Goal: Information Seeking & Learning: Find specific fact

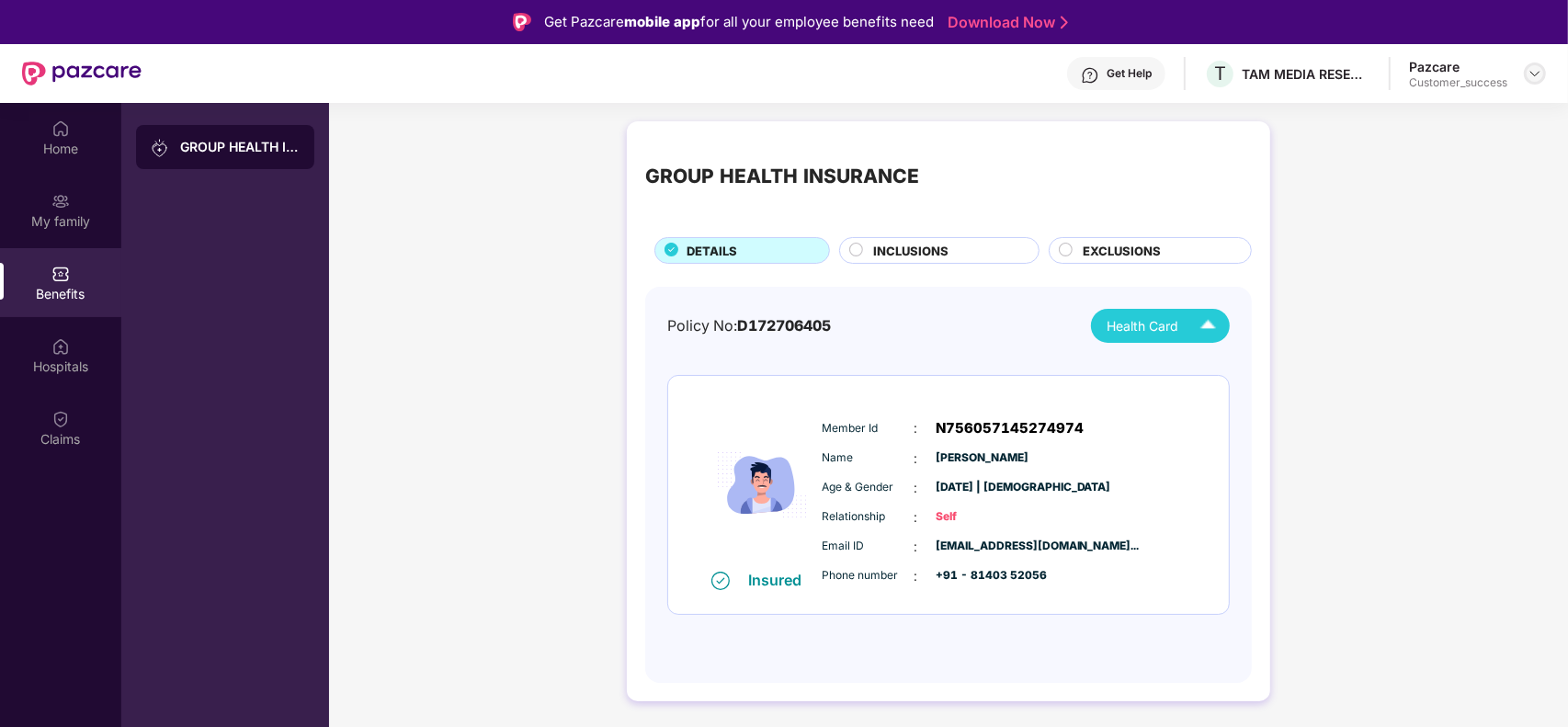
click at [1531, 63] on div at bounding box center [1535, 73] width 22 height 22
click at [1427, 121] on div "Switch to partner view" at bounding box center [1449, 115] width 239 height 36
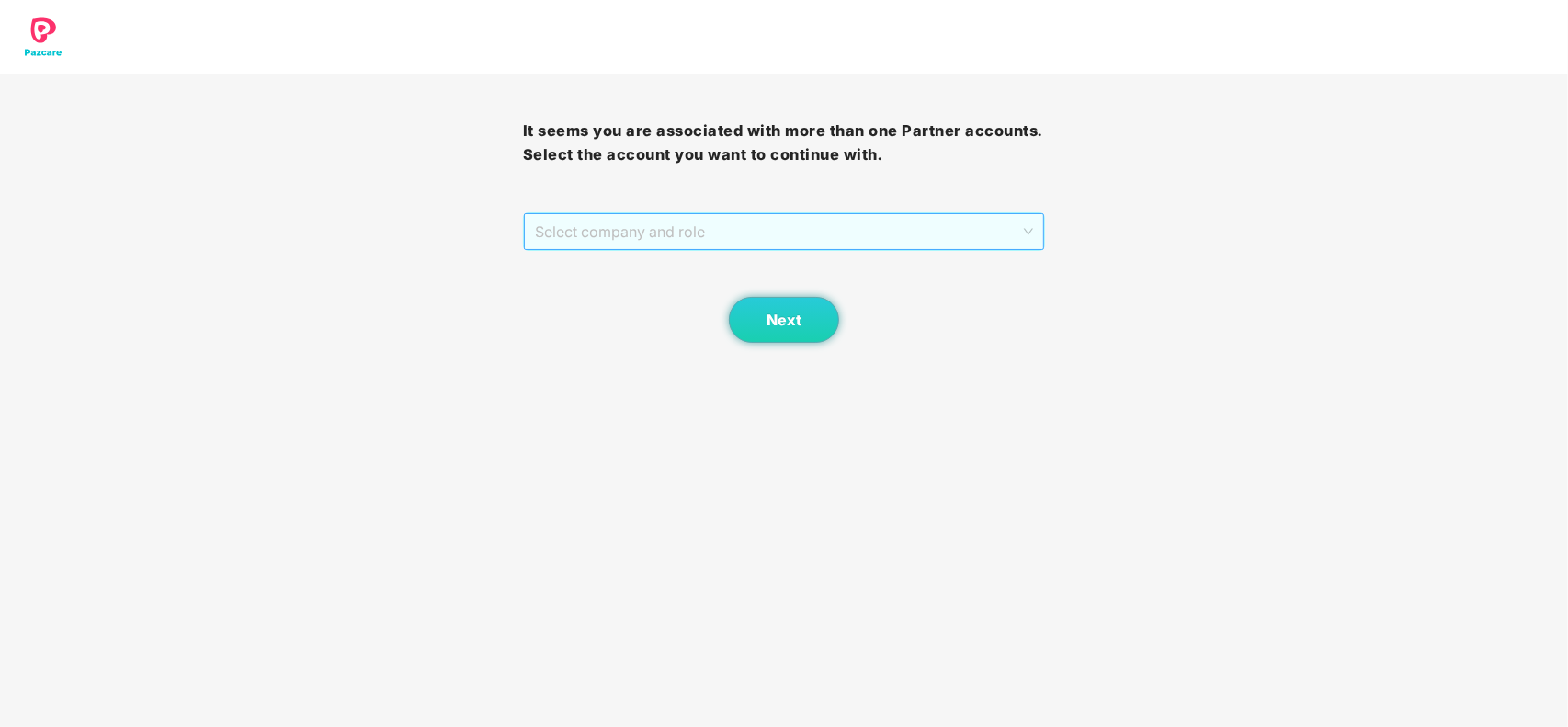
click at [857, 245] on span "Select company and role" at bounding box center [784, 232] width 499 height 35
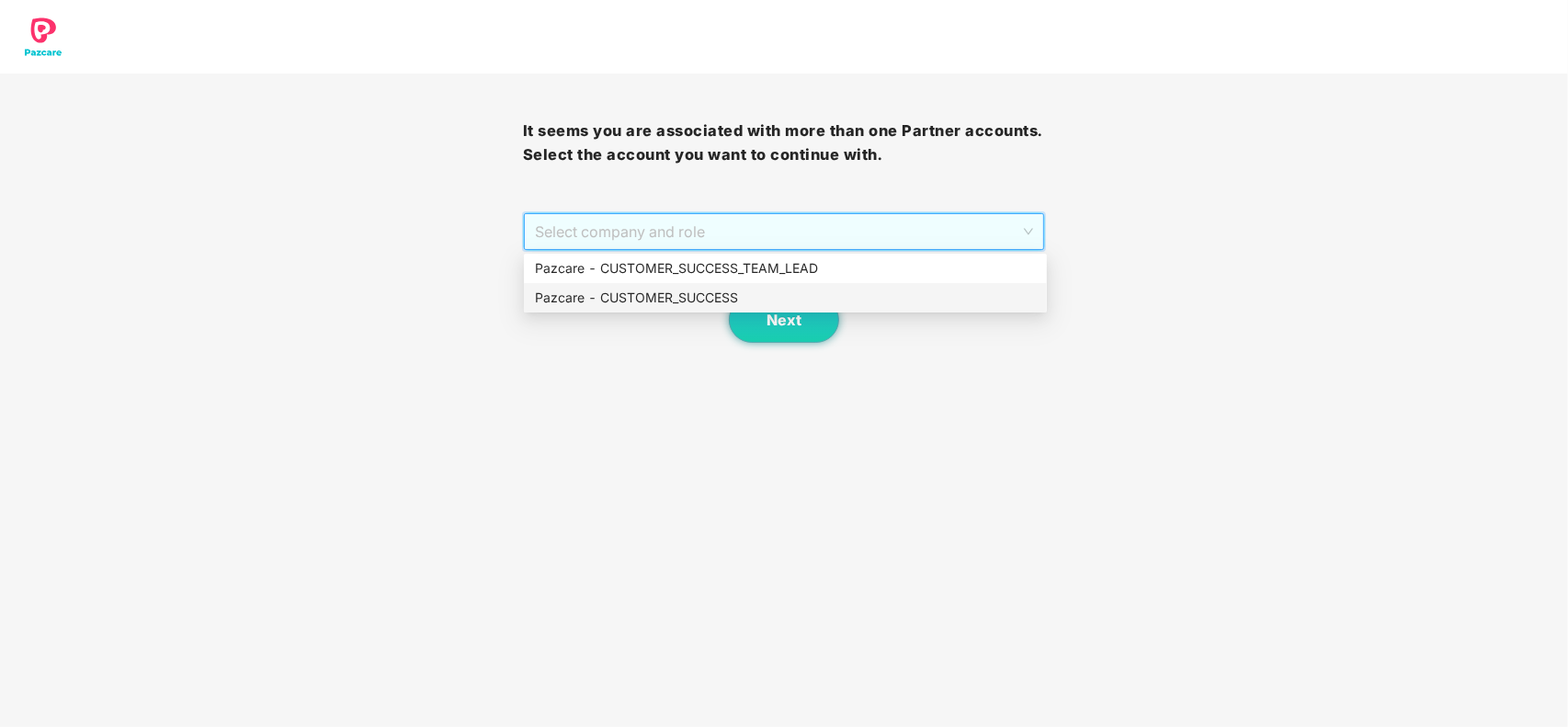
click at [710, 301] on div "Pazcare - CUSTOMER_SUCCESS" at bounding box center [785, 297] width 501 height 20
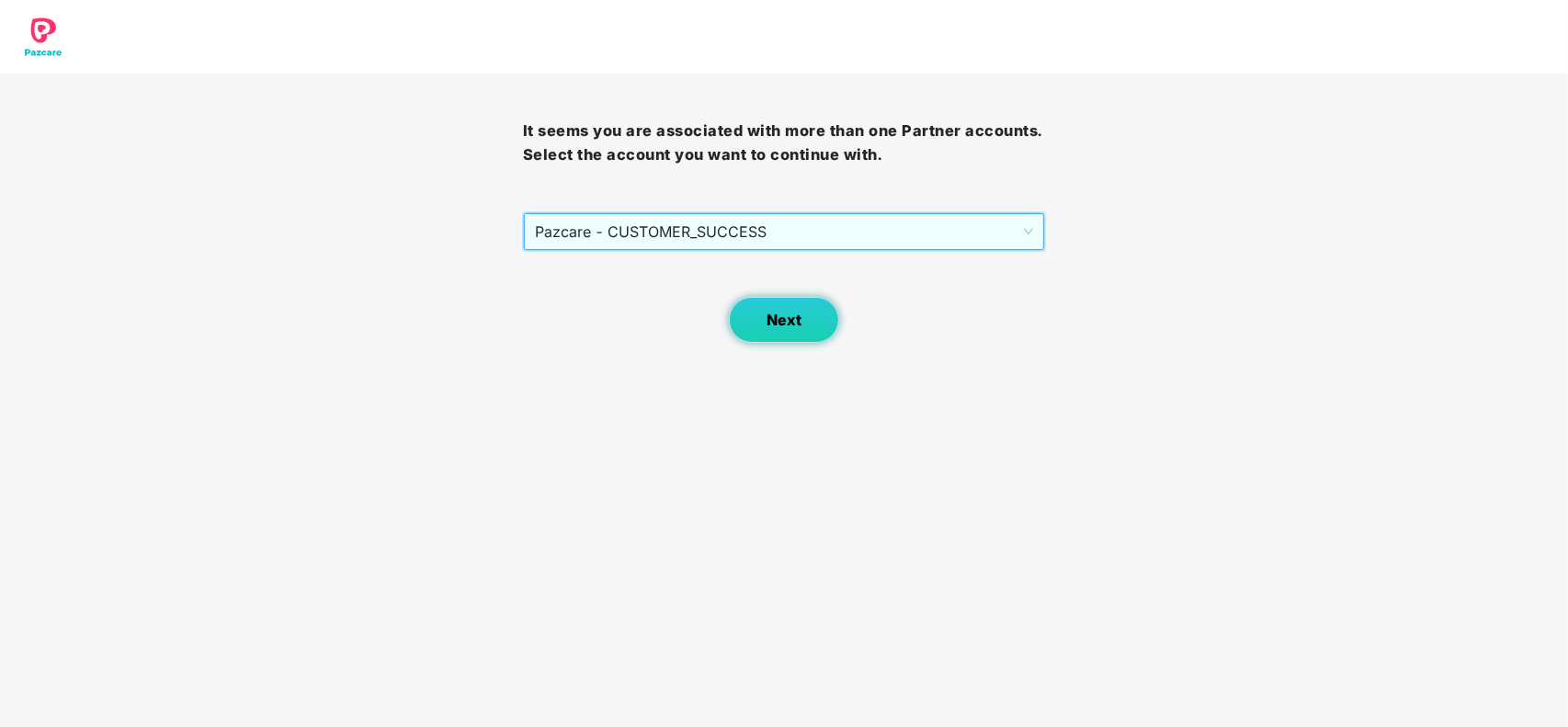
click at [800, 320] on span "Next" at bounding box center [784, 320] width 35 height 17
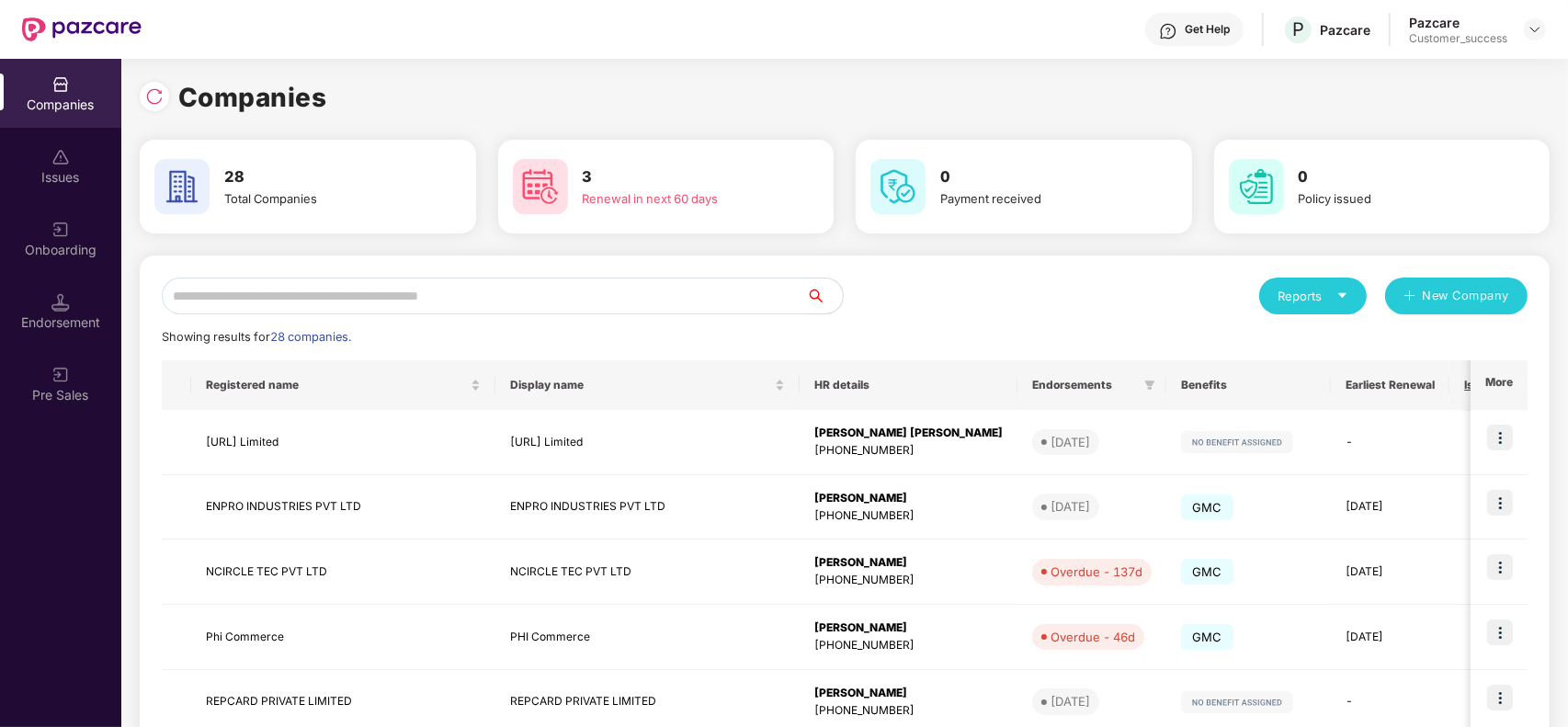
click at [424, 286] on input "text" at bounding box center [484, 295] width 644 height 37
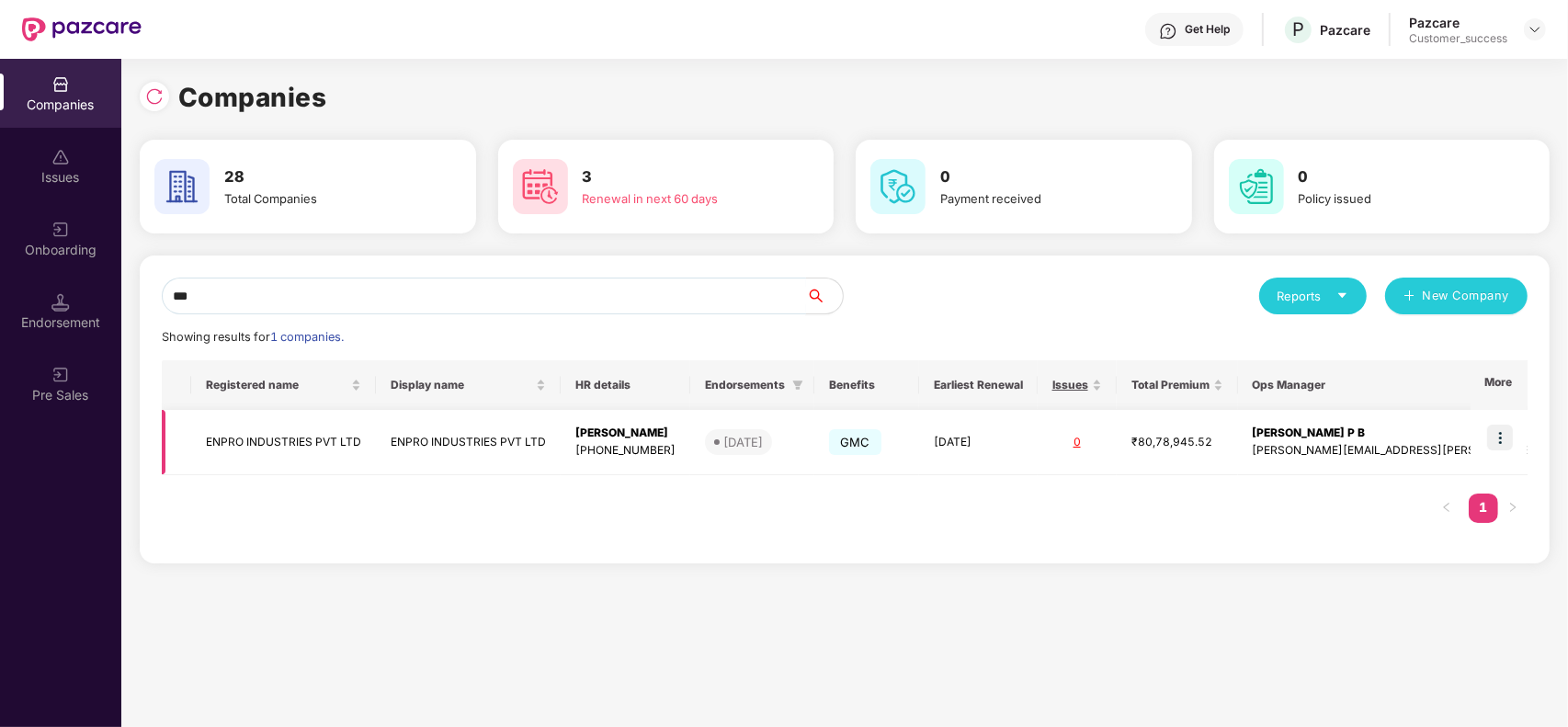
type input "***"
click at [1505, 433] on img at bounding box center [1499, 437] width 26 height 26
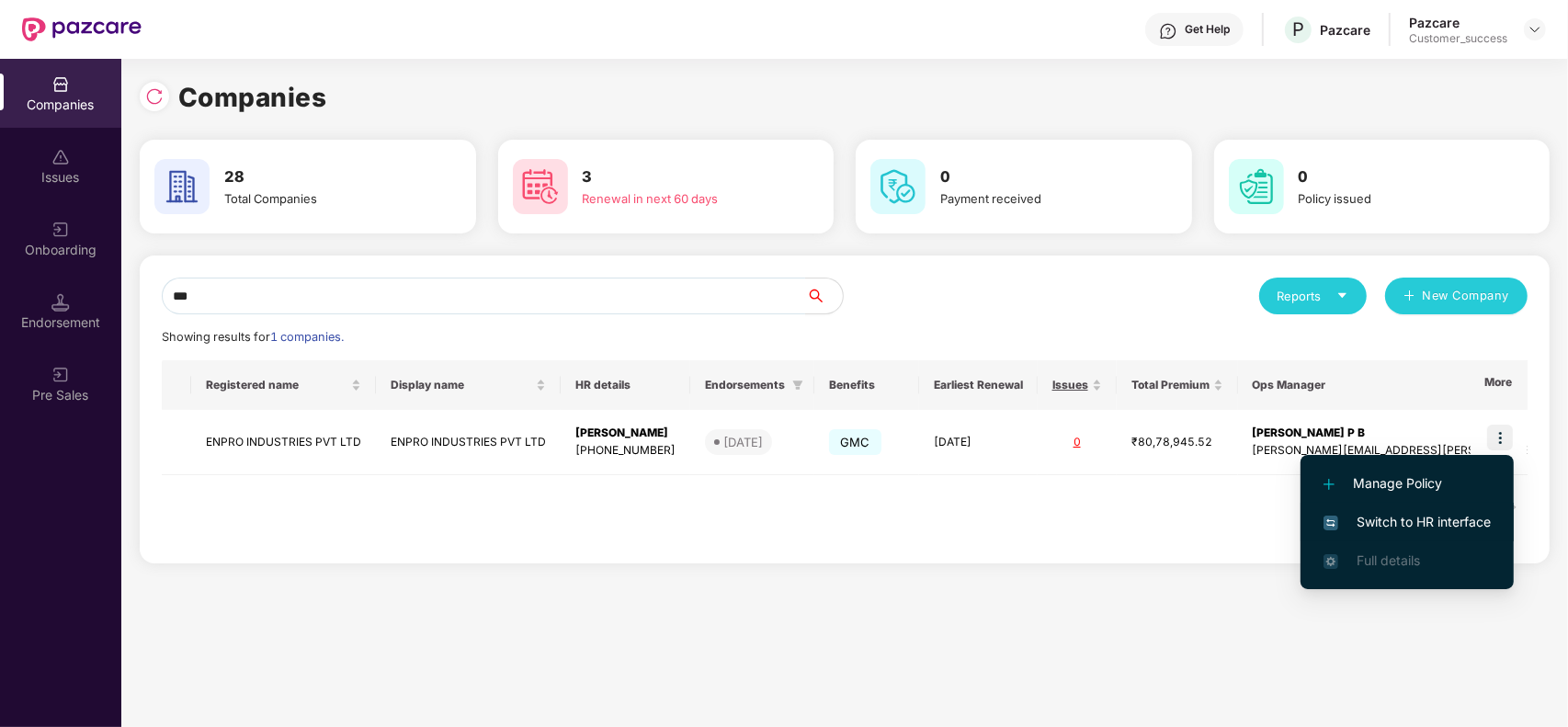
click at [1394, 519] on span "Switch to HR interface" at bounding box center [1408, 521] width 168 height 20
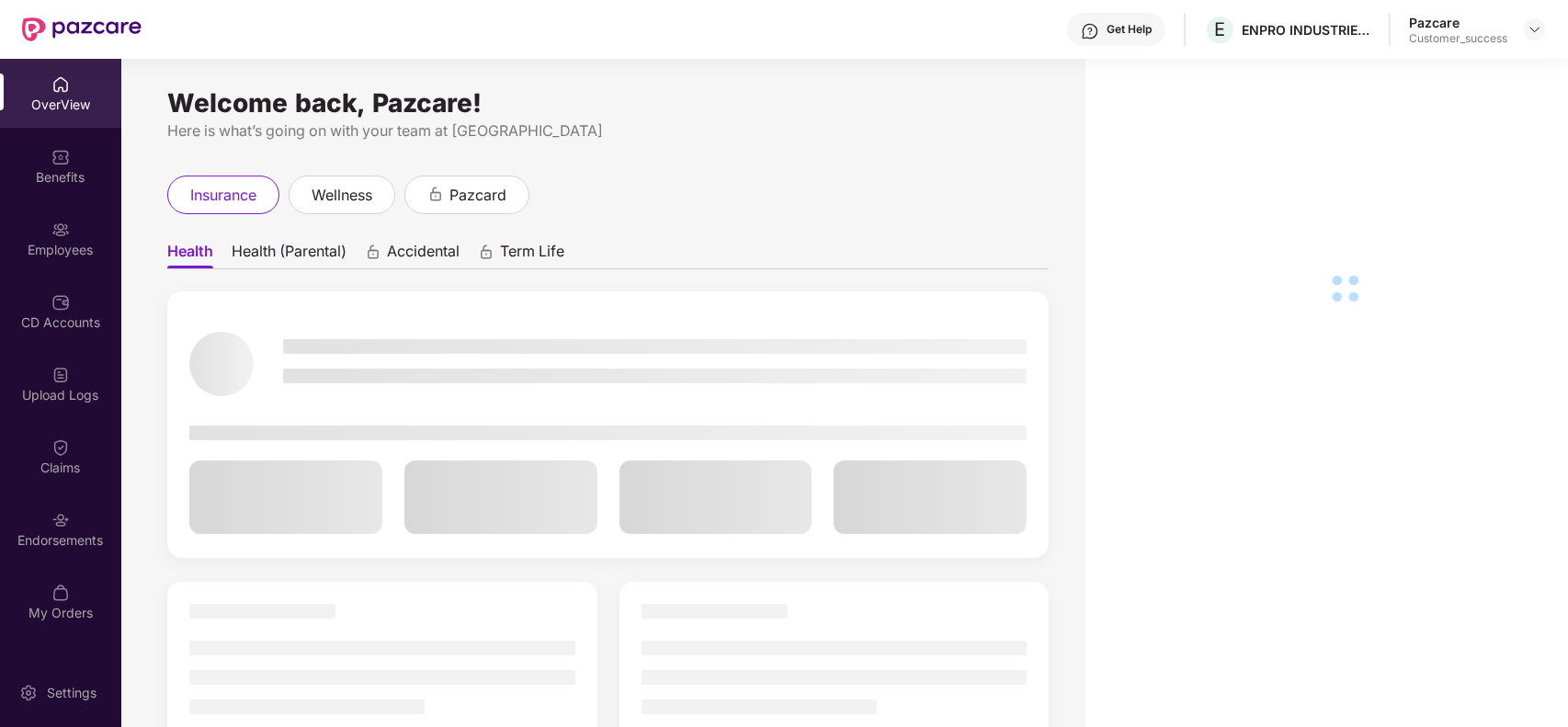
click at [13, 237] on div "Employees" at bounding box center [60, 238] width 121 height 69
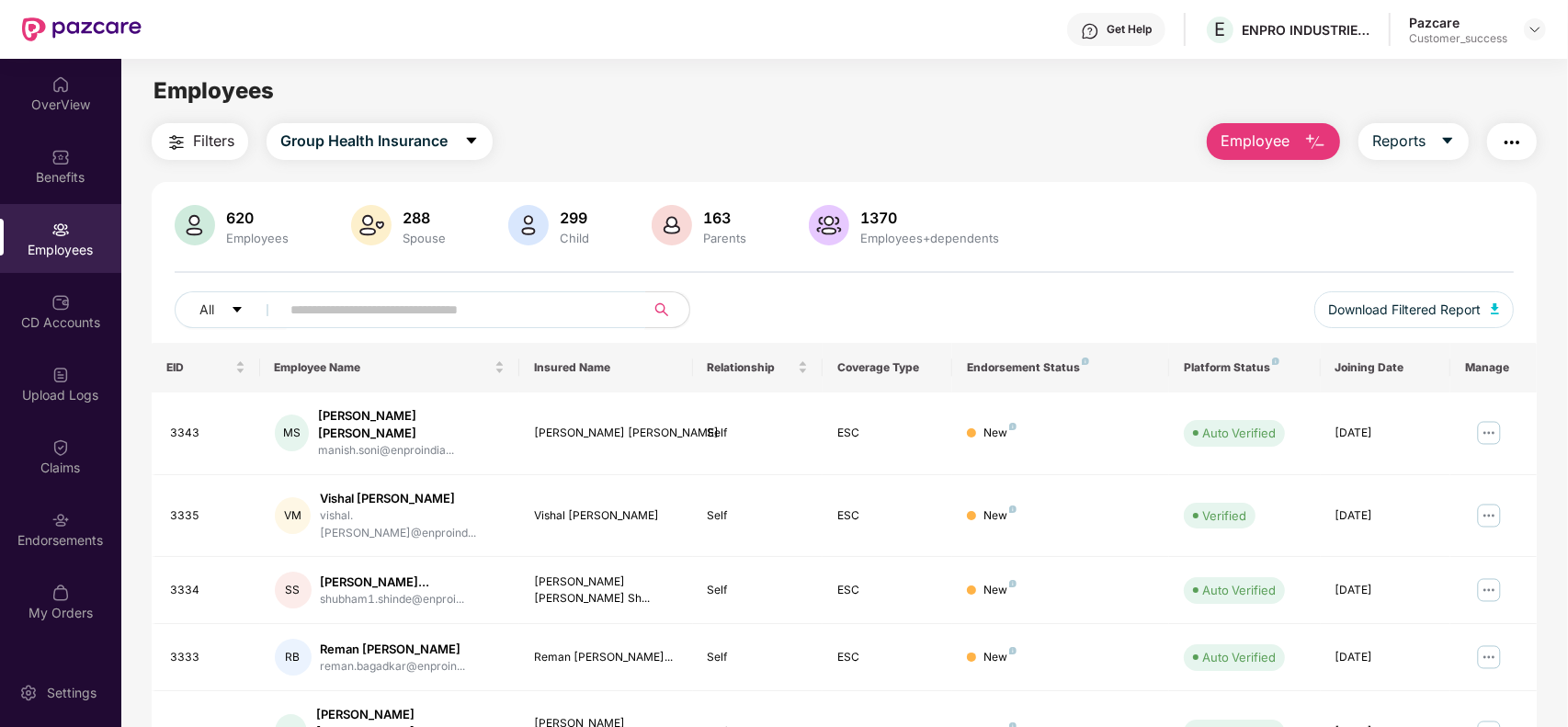
click at [356, 303] on input "text" at bounding box center [456, 310] width 330 height 28
paste input "****"
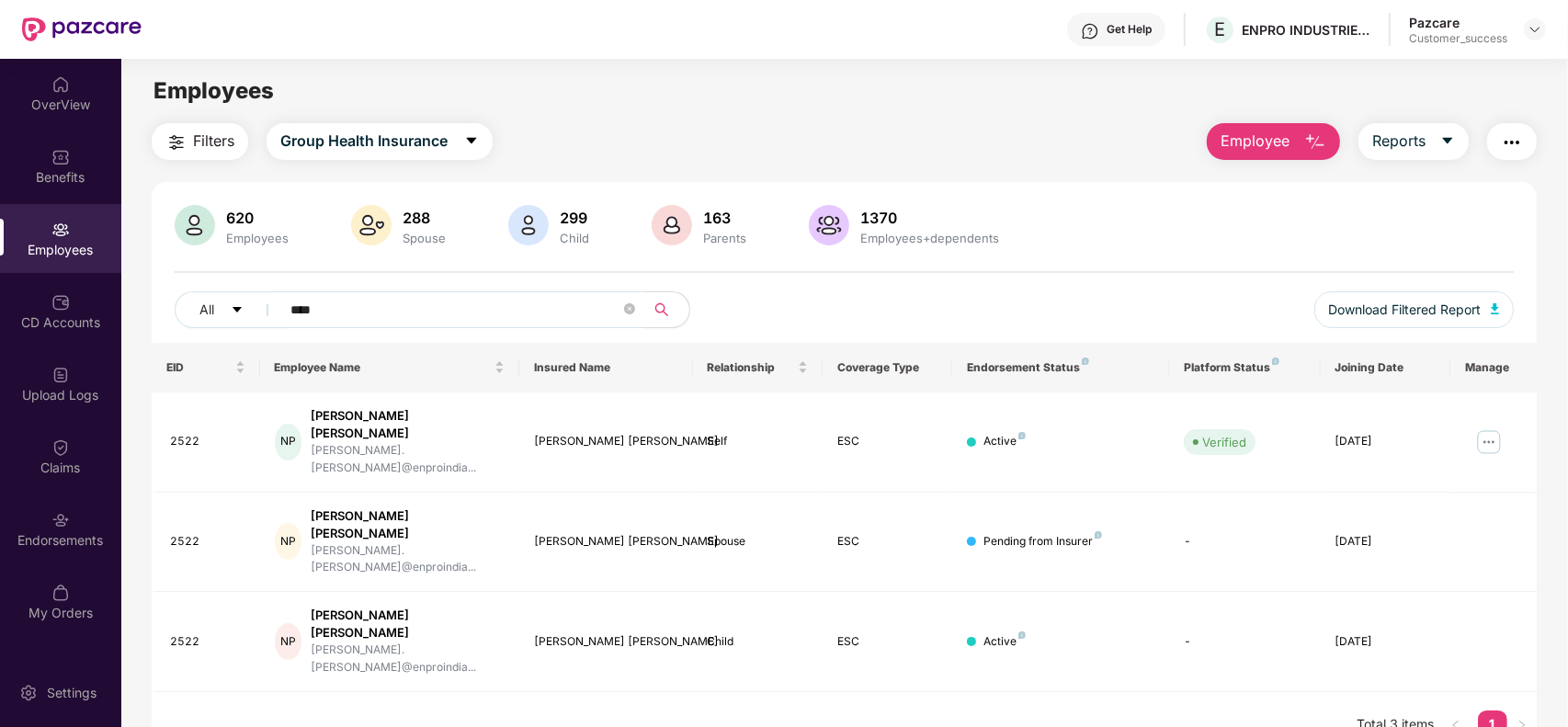
paste input "text"
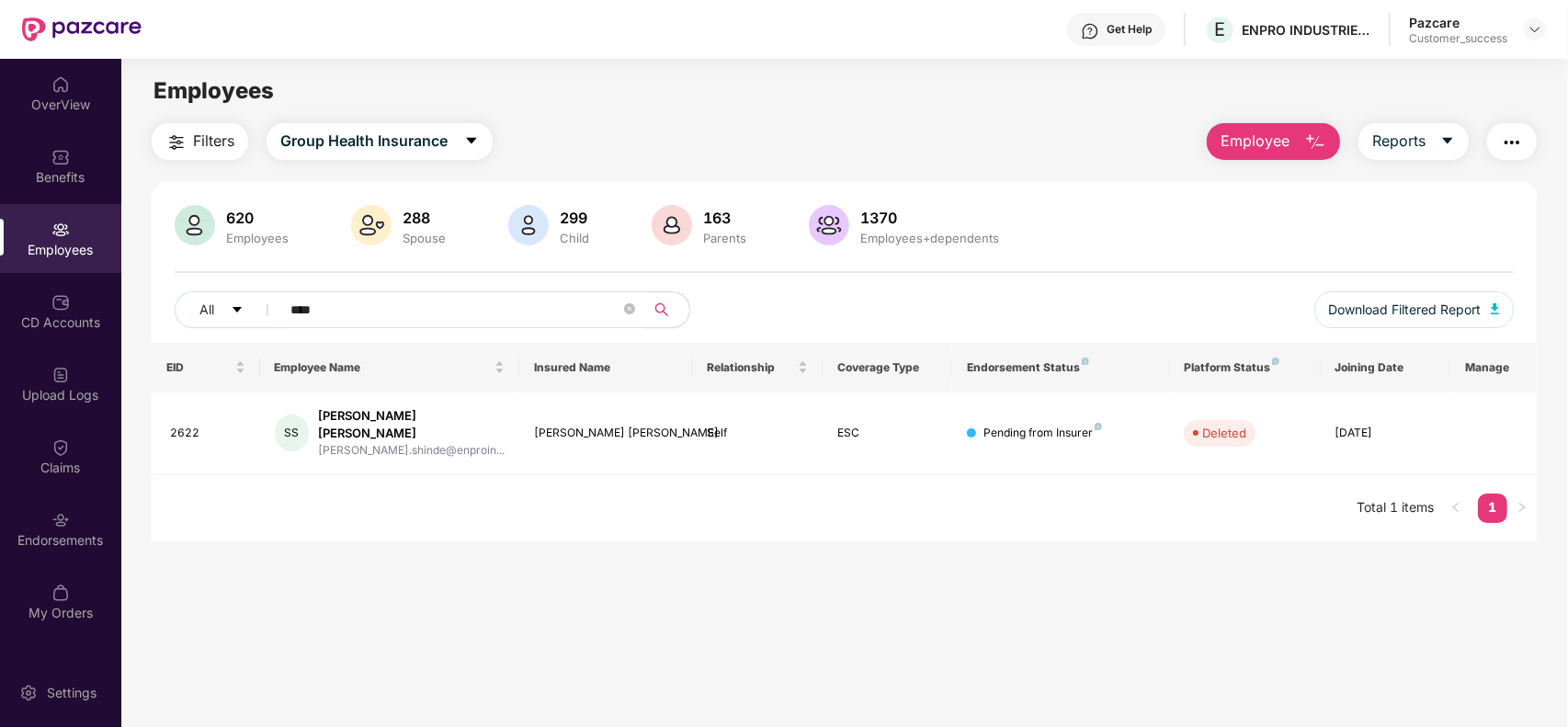
paste input "text"
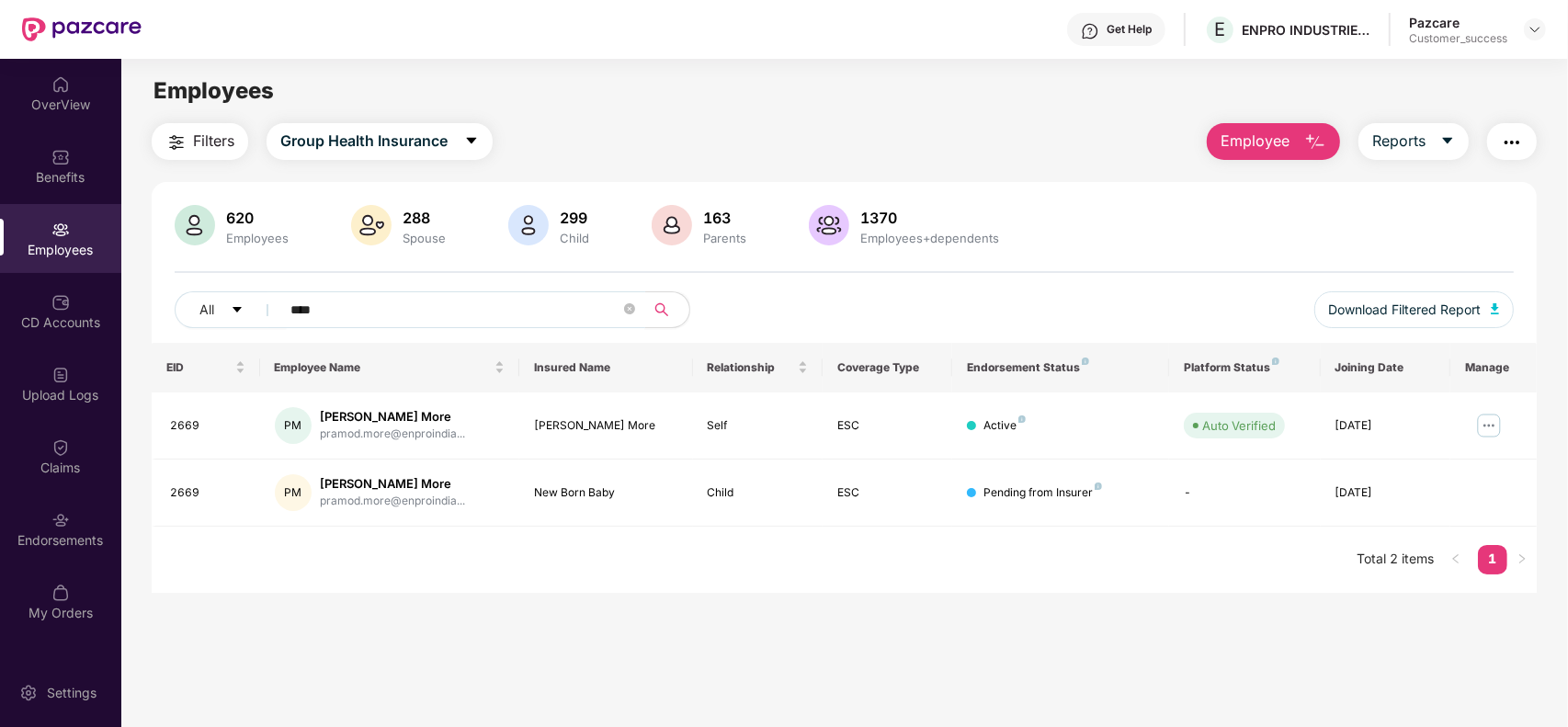
paste input "text"
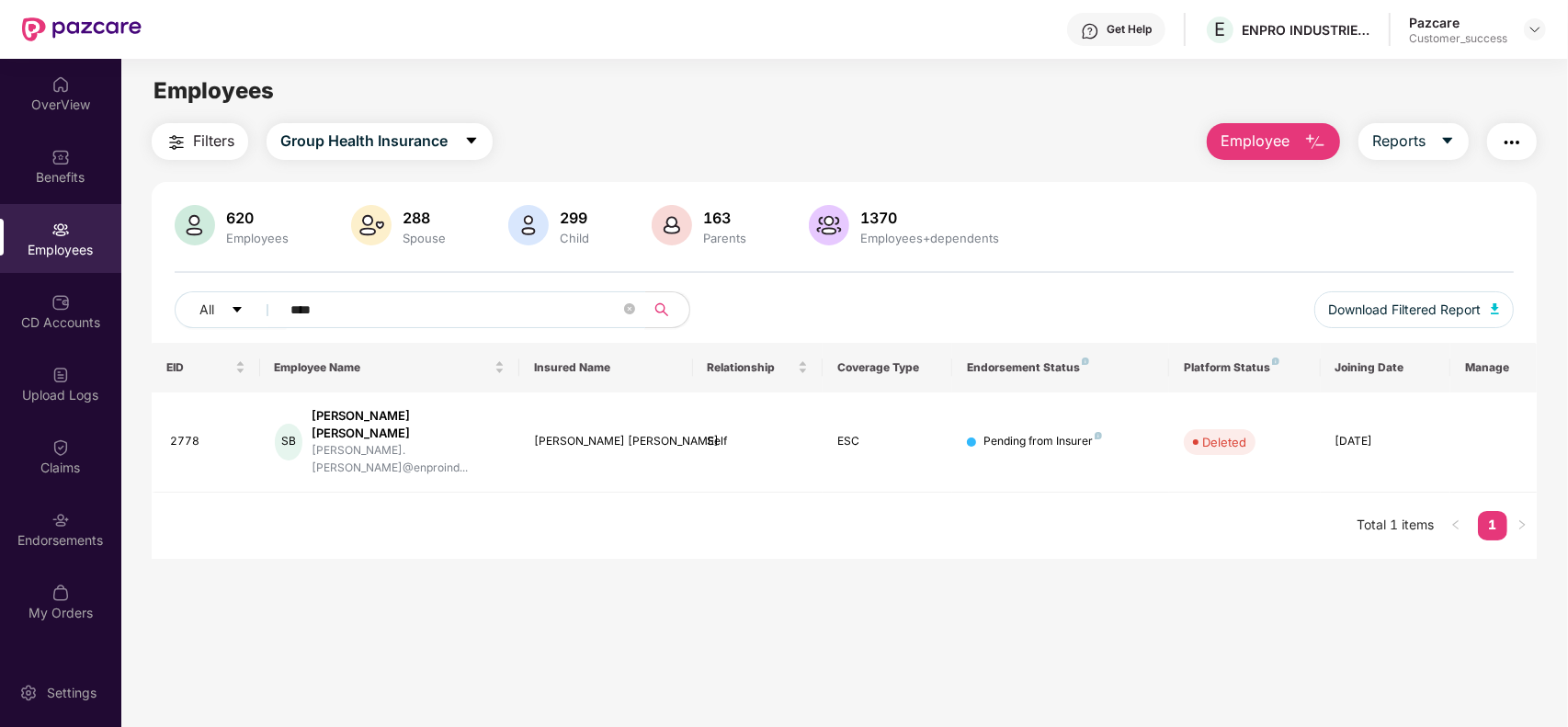
paste input "text"
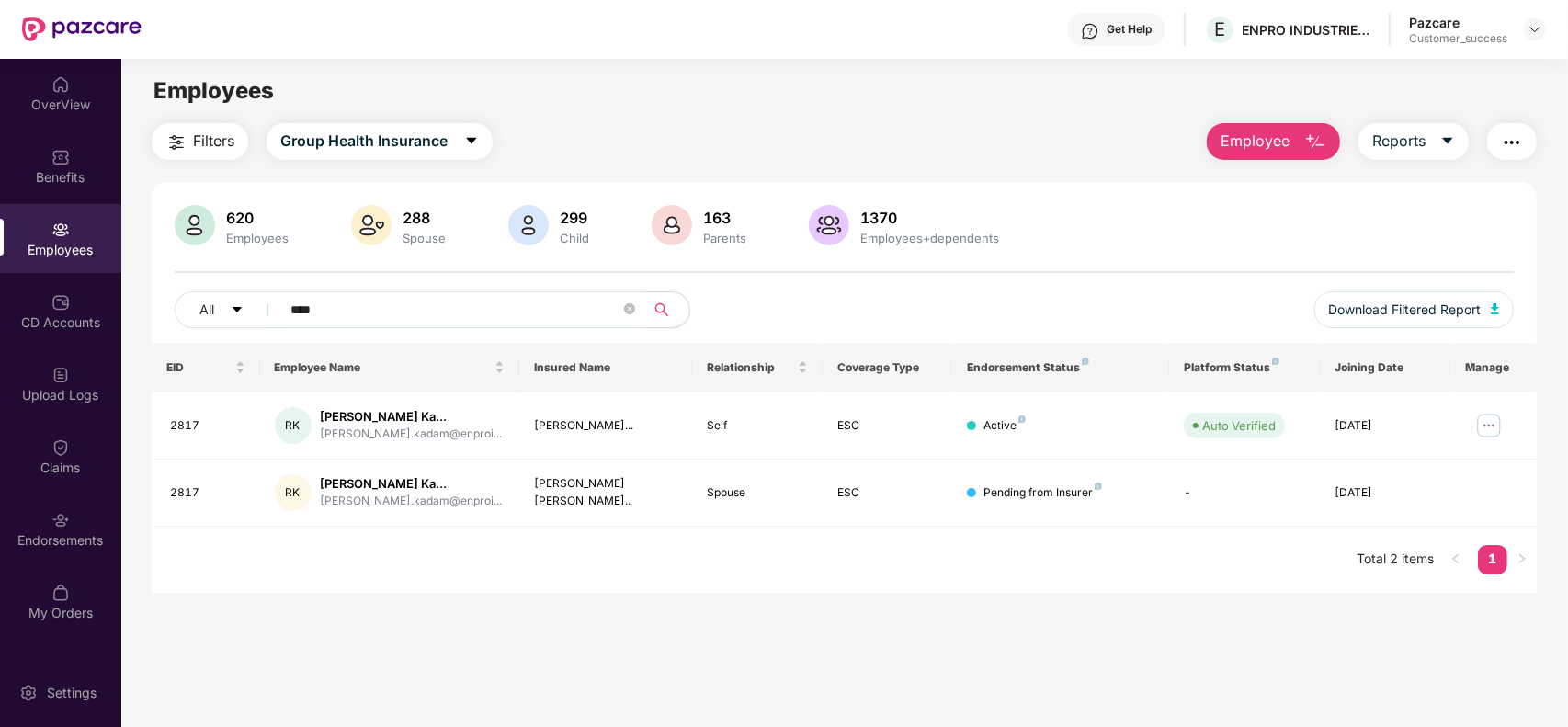
paste input "text"
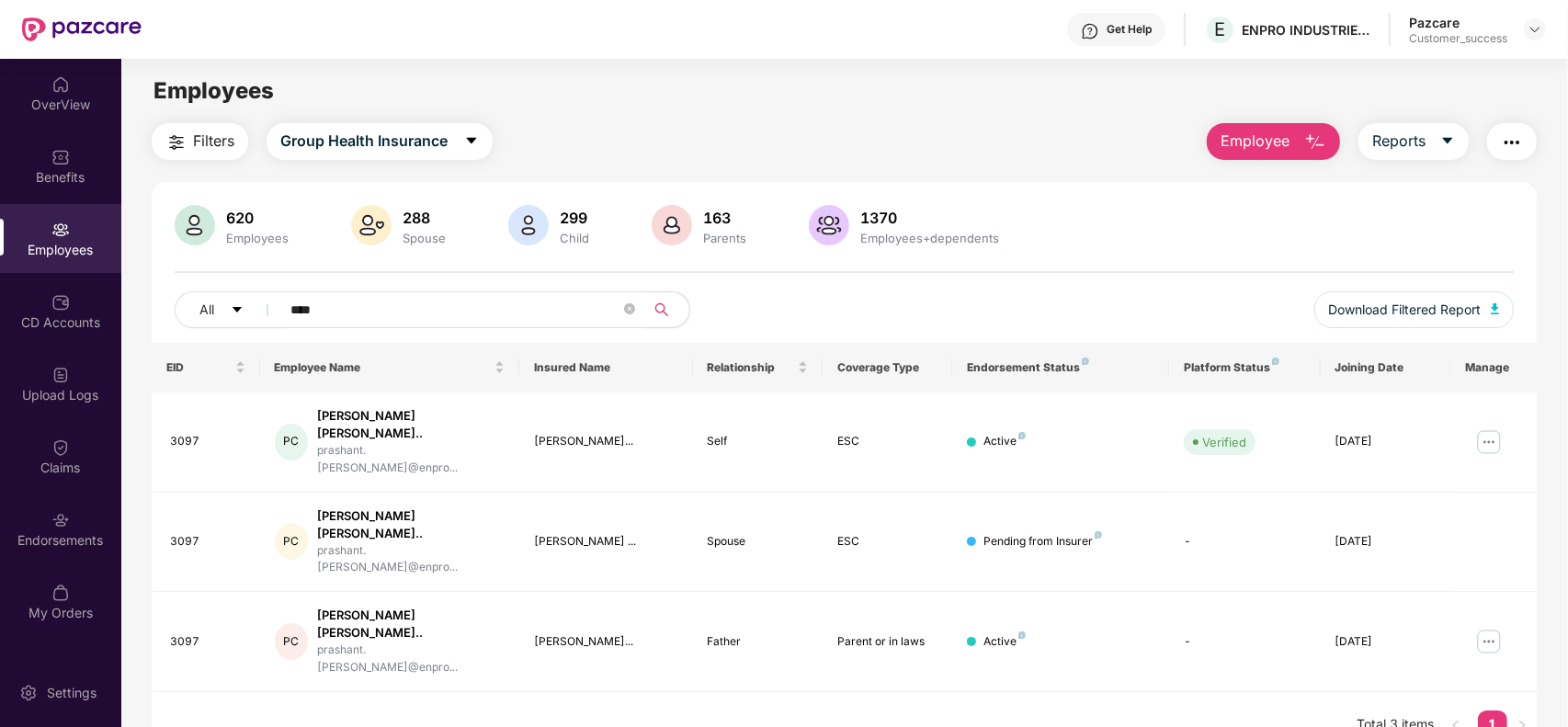
type input "****"
click at [1537, 30] on img at bounding box center [1535, 29] width 14 height 14
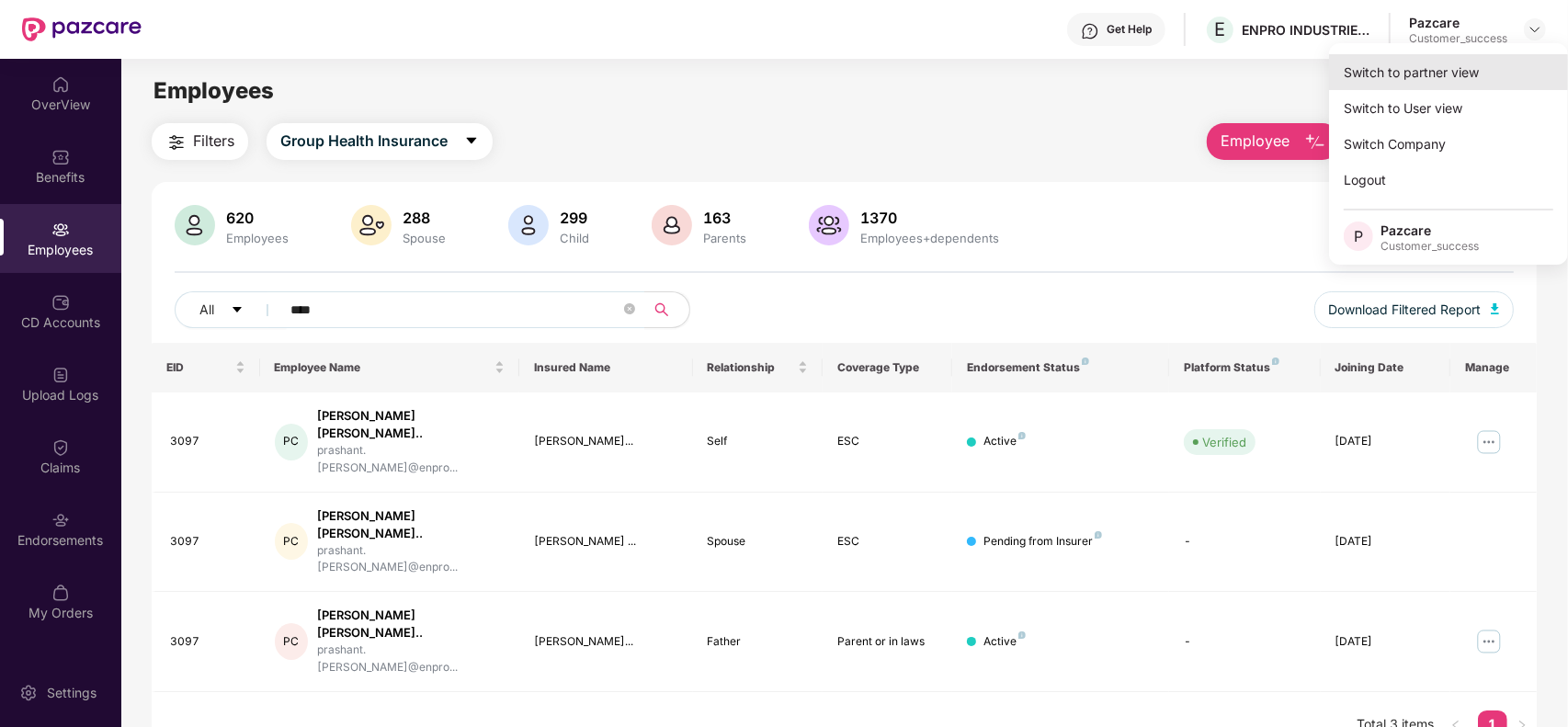
click at [1433, 80] on div "Switch to partner view" at bounding box center [1449, 72] width 239 height 36
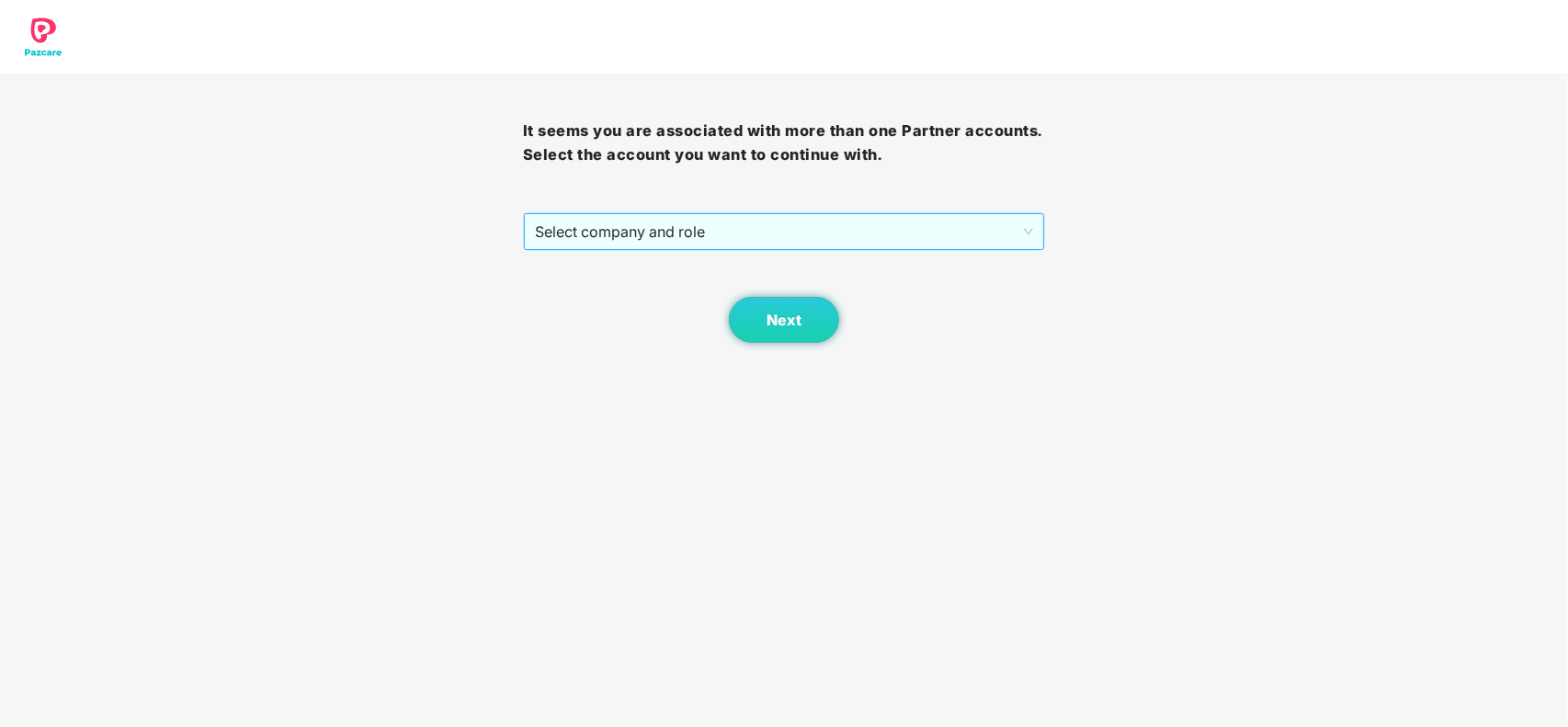
click at [662, 231] on span "Select company and role" at bounding box center [784, 232] width 499 height 35
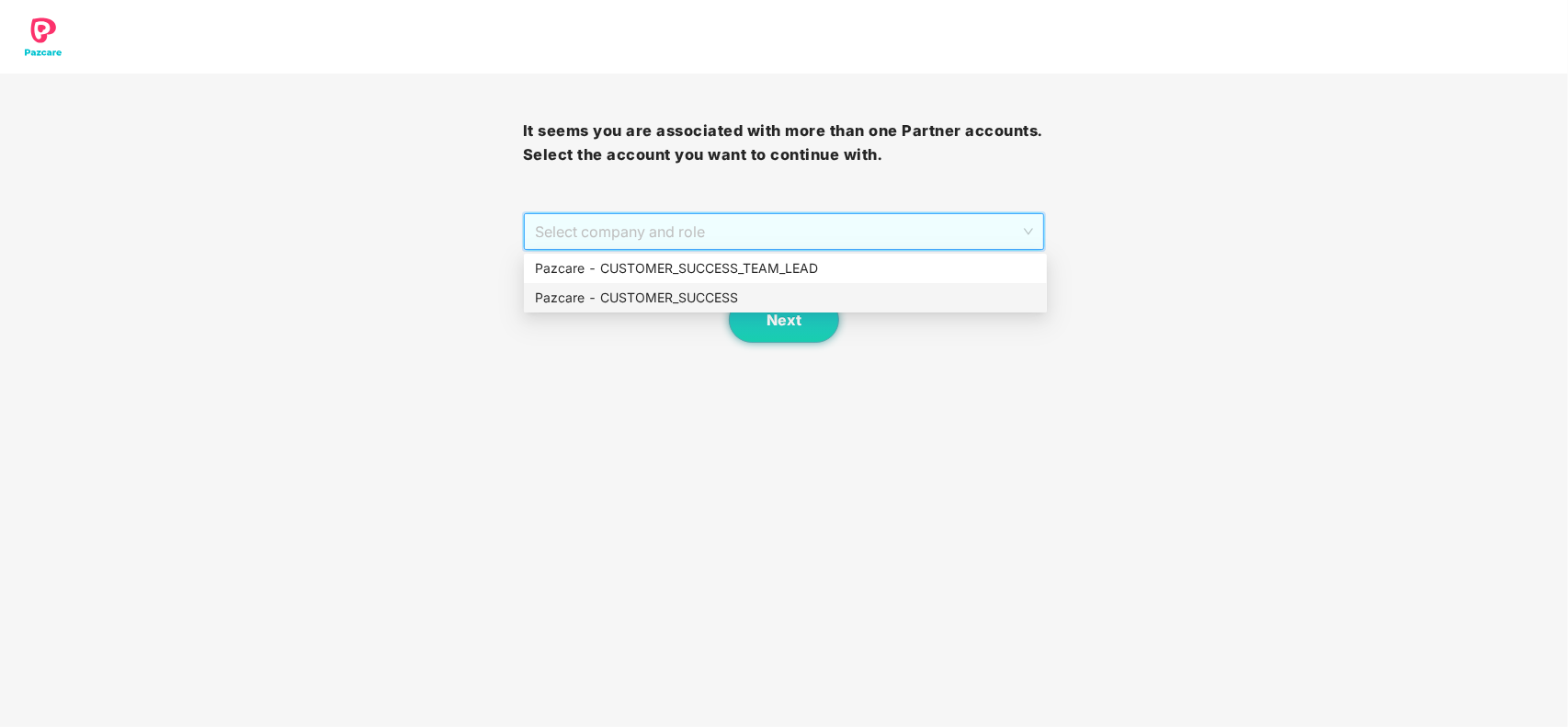
click at [650, 293] on div "Pazcare - CUSTOMER_SUCCESS" at bounding box center [785, 297] width 501 height 20
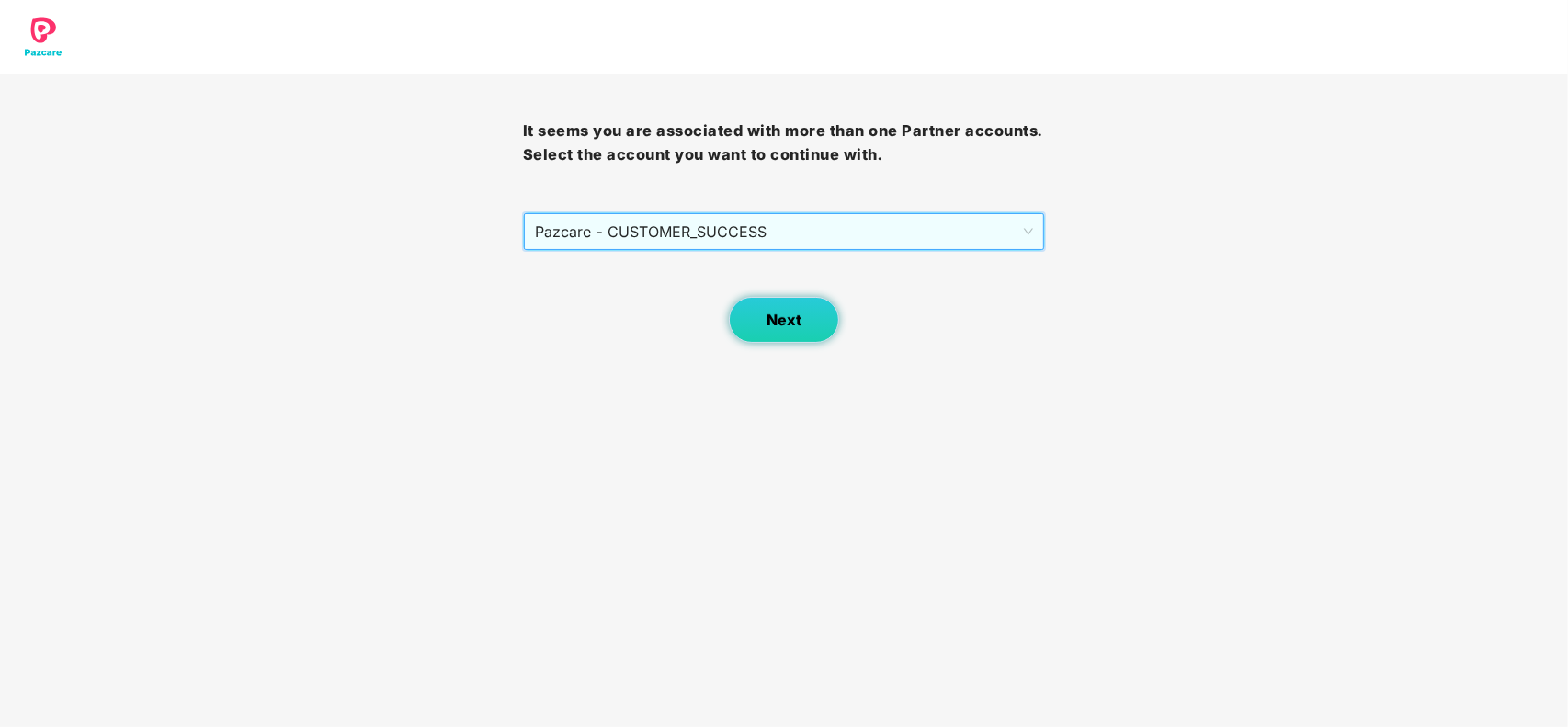
click at [777, 328] on span "Next" at bounding box center [784, 320] width 35 height 17
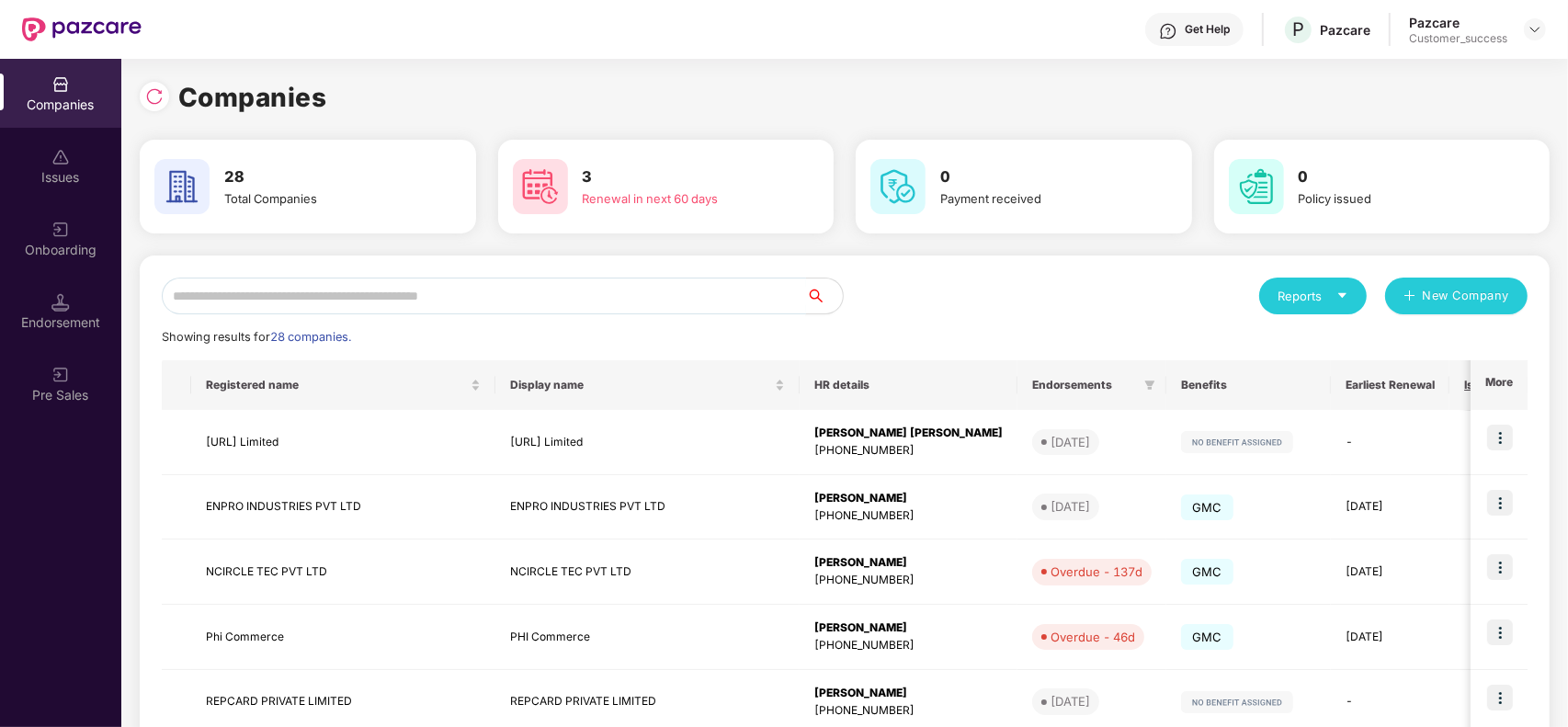
click at [392, 288] on input "text" at bounding box center [484, 295] width 644 height 37
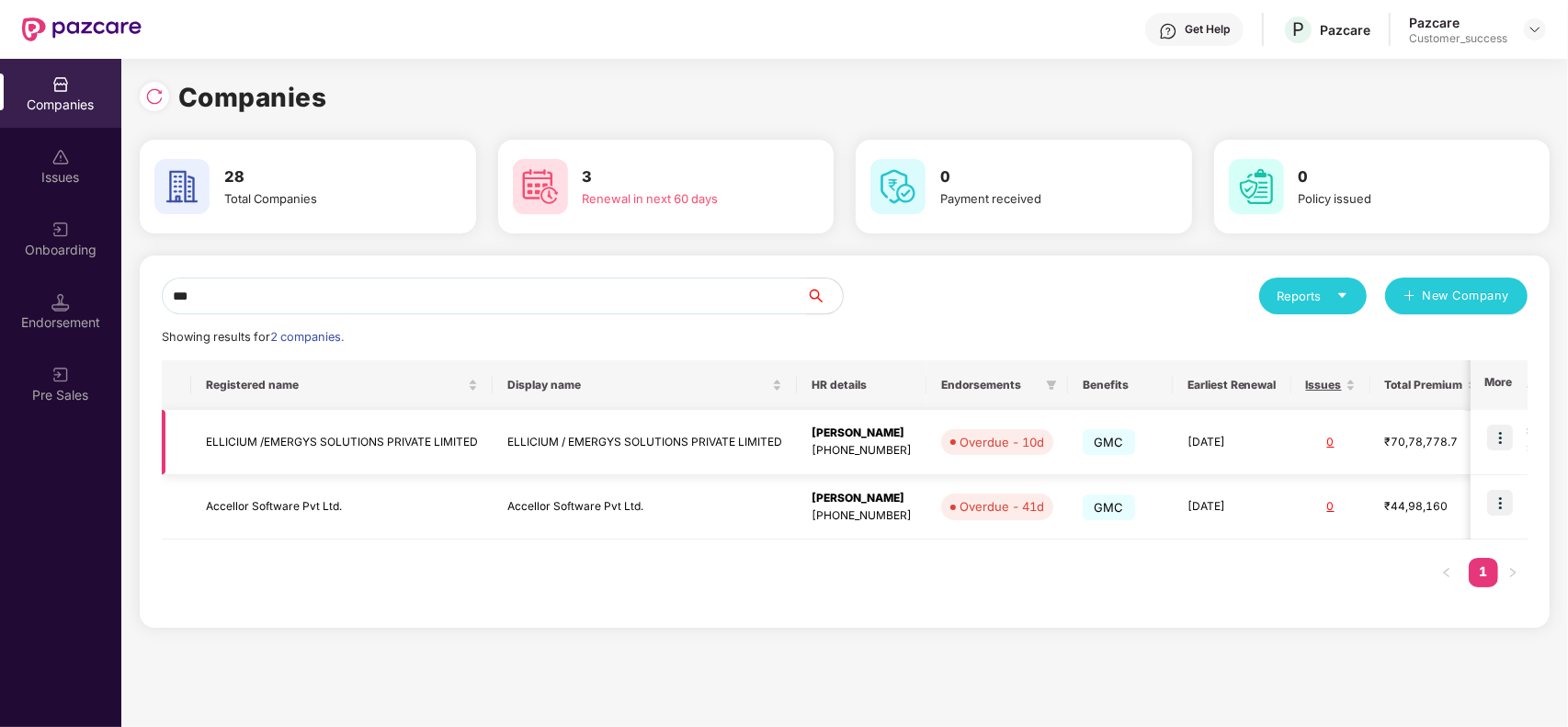
type input "***"
click at [1504, 434] on img at bounding box center [1499, 437] width 26 height 26
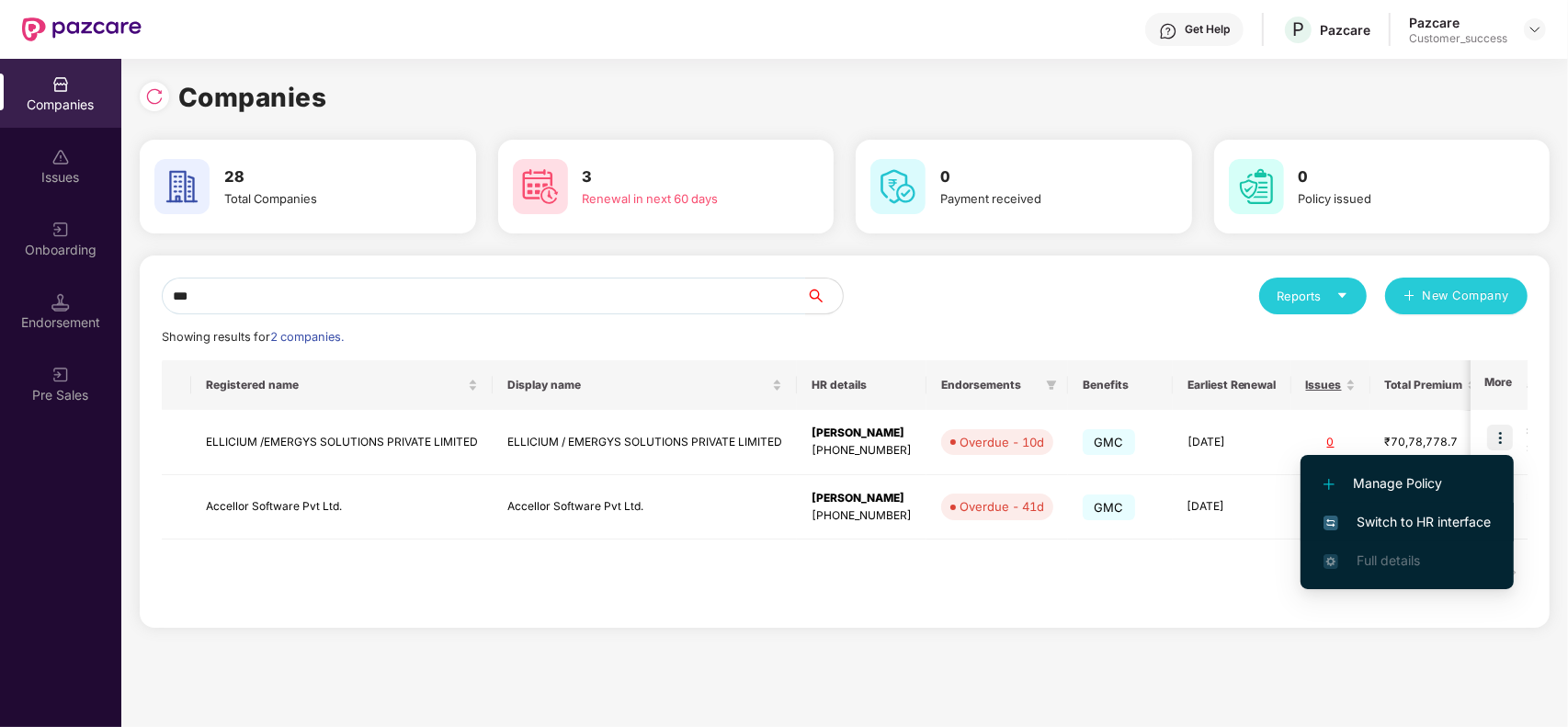
click at [1391, 524] on span "Switch to HR interface" at bounding box center [1408, 521] width 168 height 20
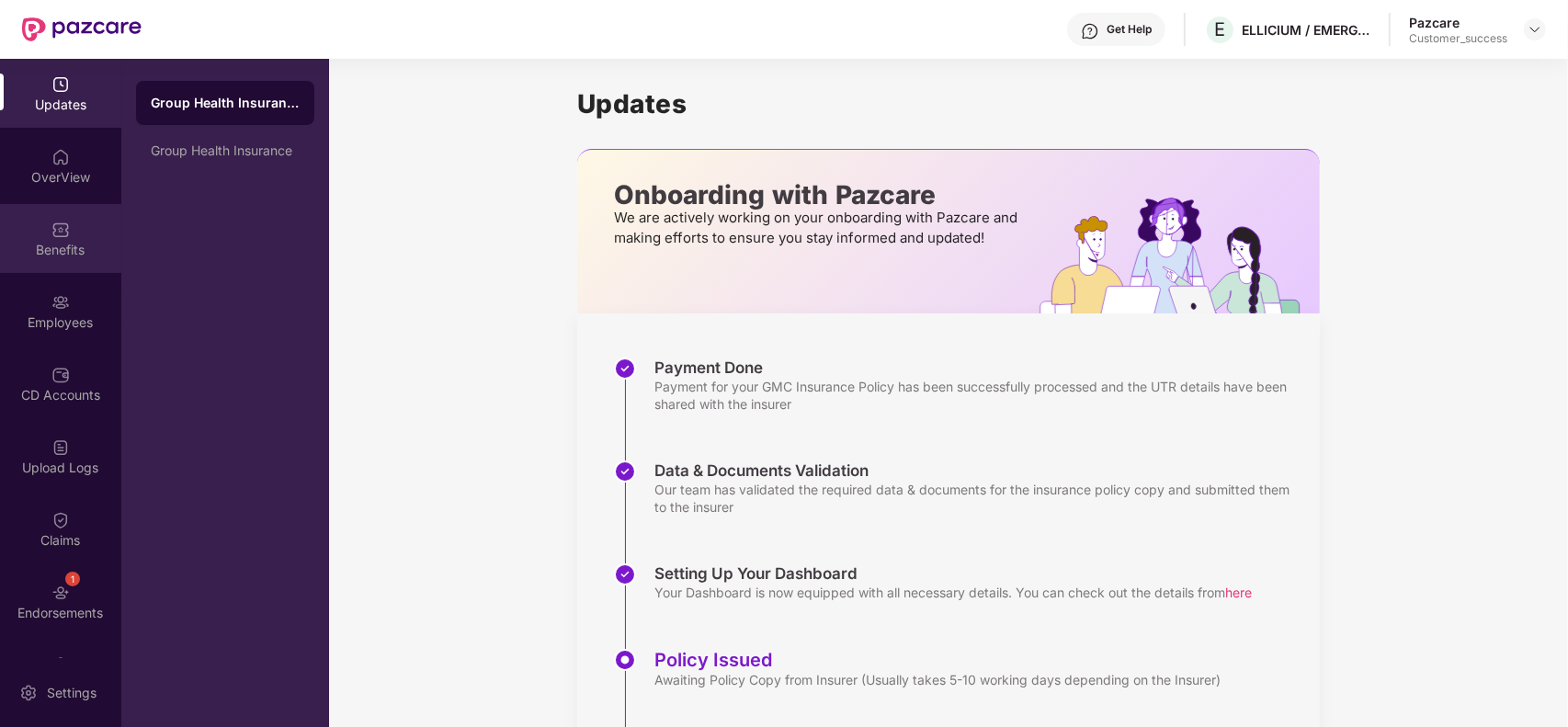
click at [60, 263] on div "Benefits" at bounding box center [60, 238] width 121 height 69
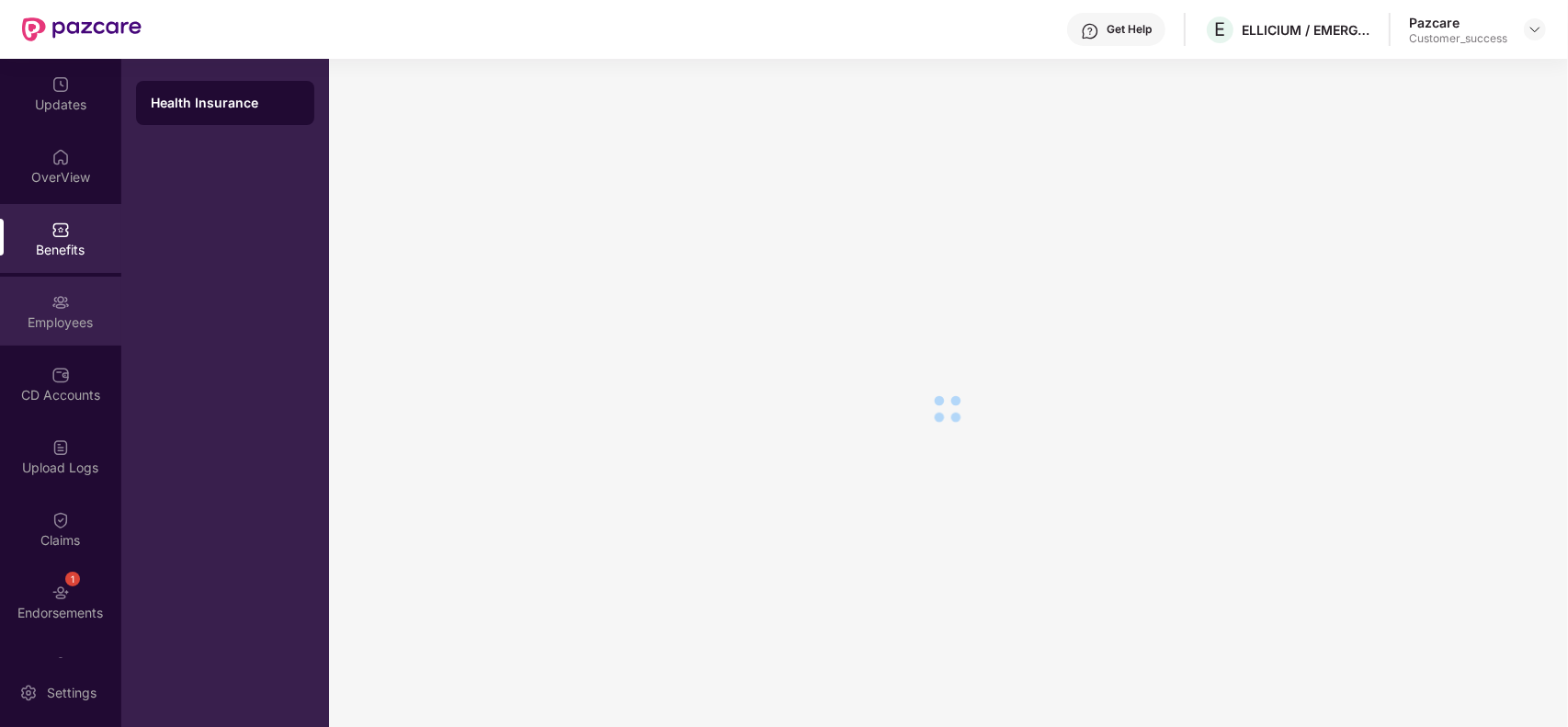
click at [55, 338] on div "Employees" at bounding box center [60, 311] width 121 height 69
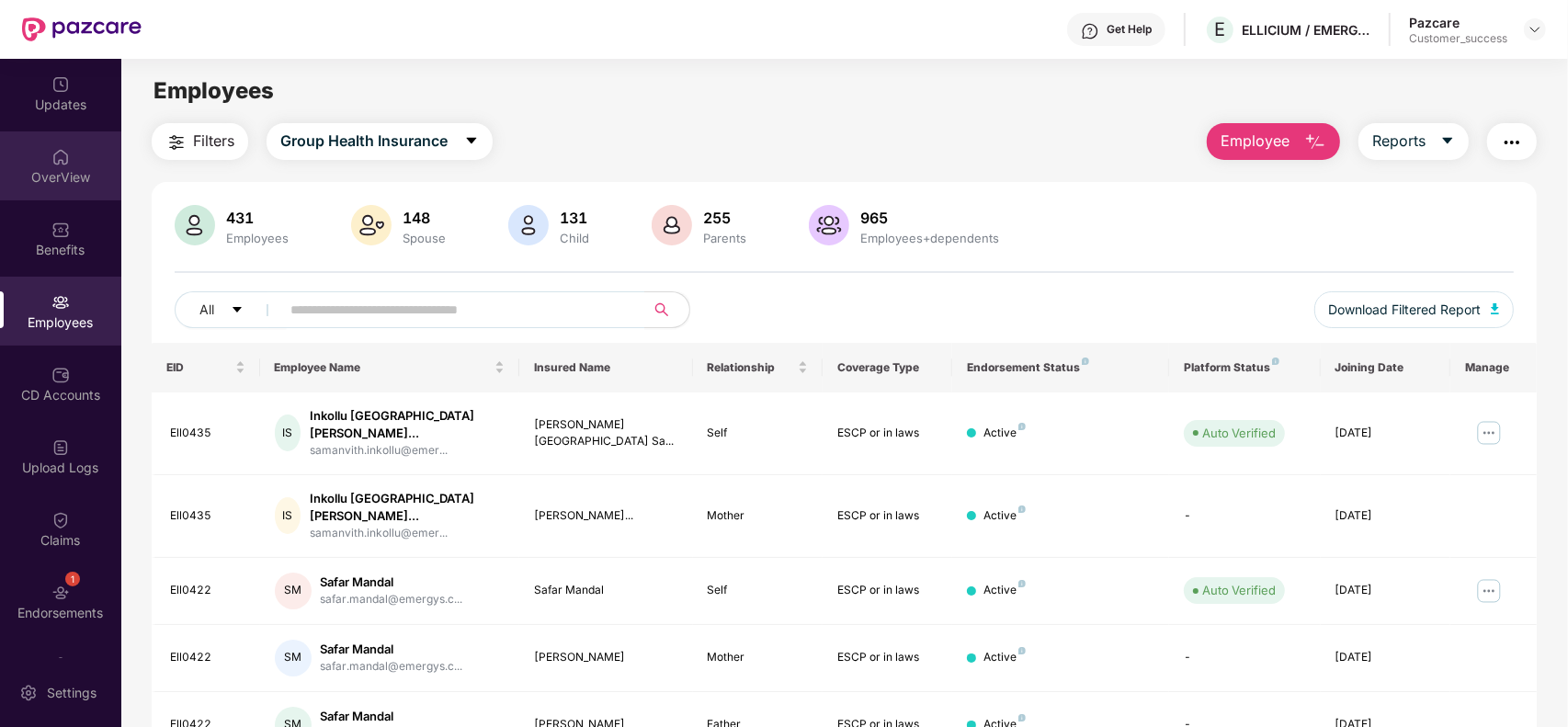
click at [55, 154] on img at bounding box center [60, 156] width 18 height 18
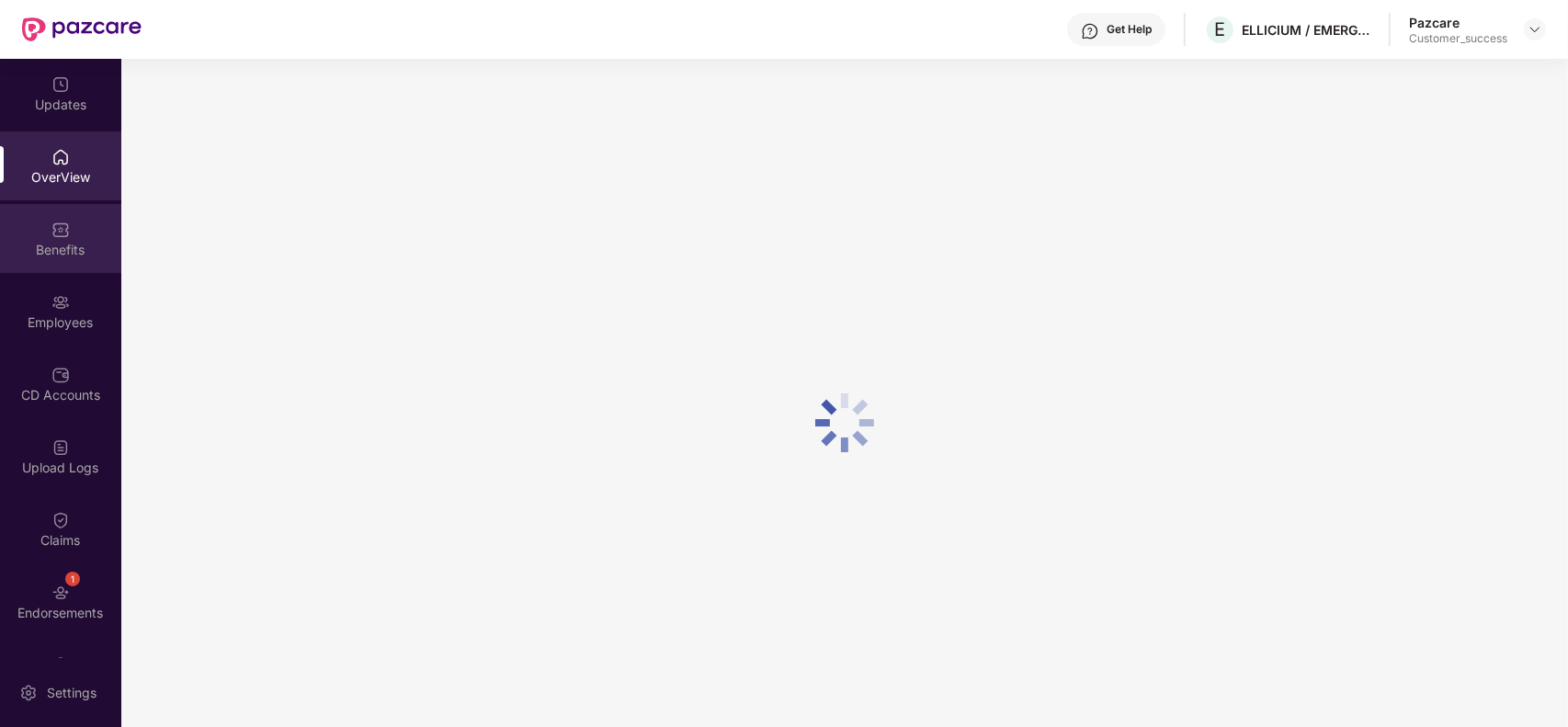
click at [61, 232] on img at bounding box center [60, 229] width 18 height 18
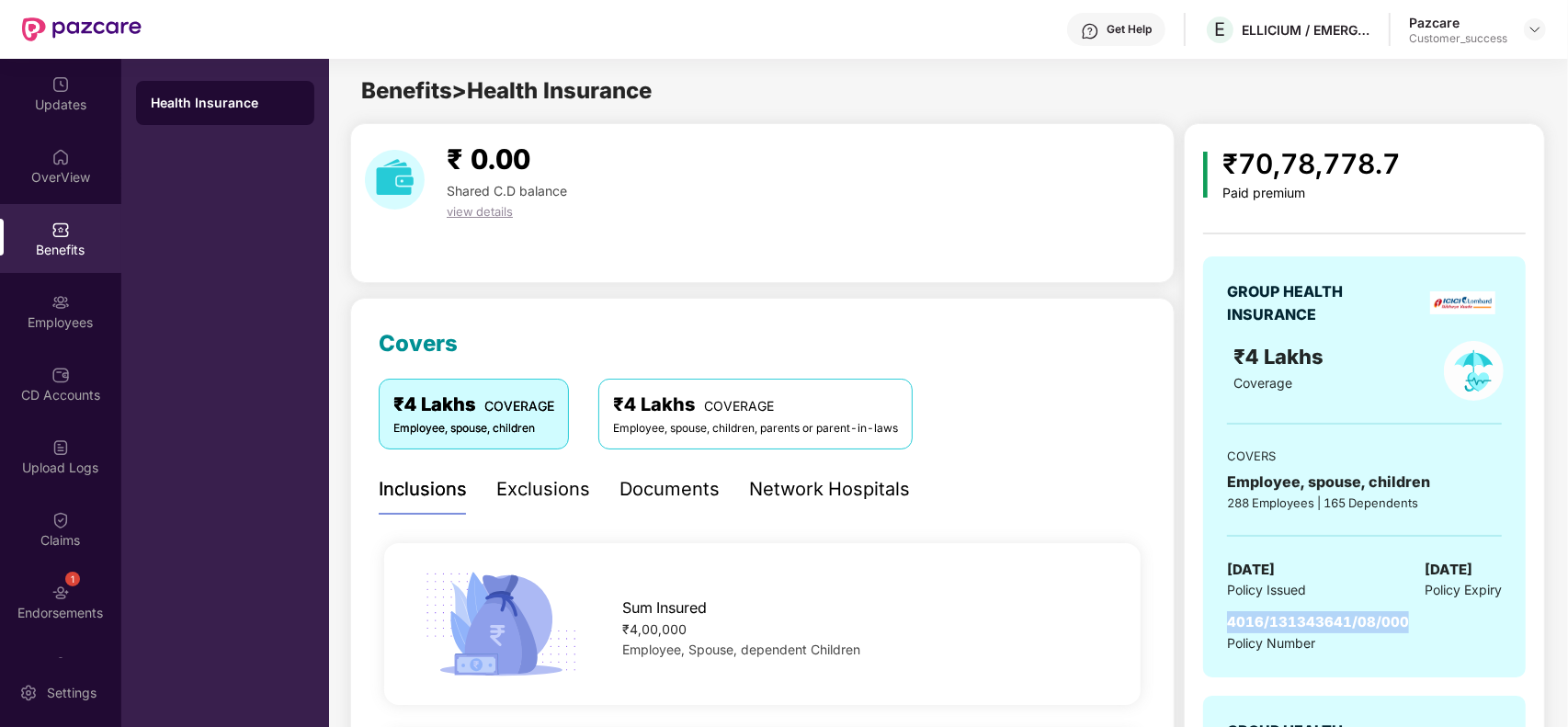
drag, startPoint x: 1415, startPoint y: 617, endPoint x: 1229, endPoint y: 626, distance: 186.2
click at [1229, 626] on div "4016/131343641/08/000 Policy Number" at bounding box center [1364, 632] width 275 height 42
copy span "4016/131343641/08/000"
click at [1462, 421] on div "GROUP HEALTH INSURANCE ₹4 Lakhs Coverage COVERS Employee, spouse, children 288 …" at bounding box center [1364, 467] width 323 height 421
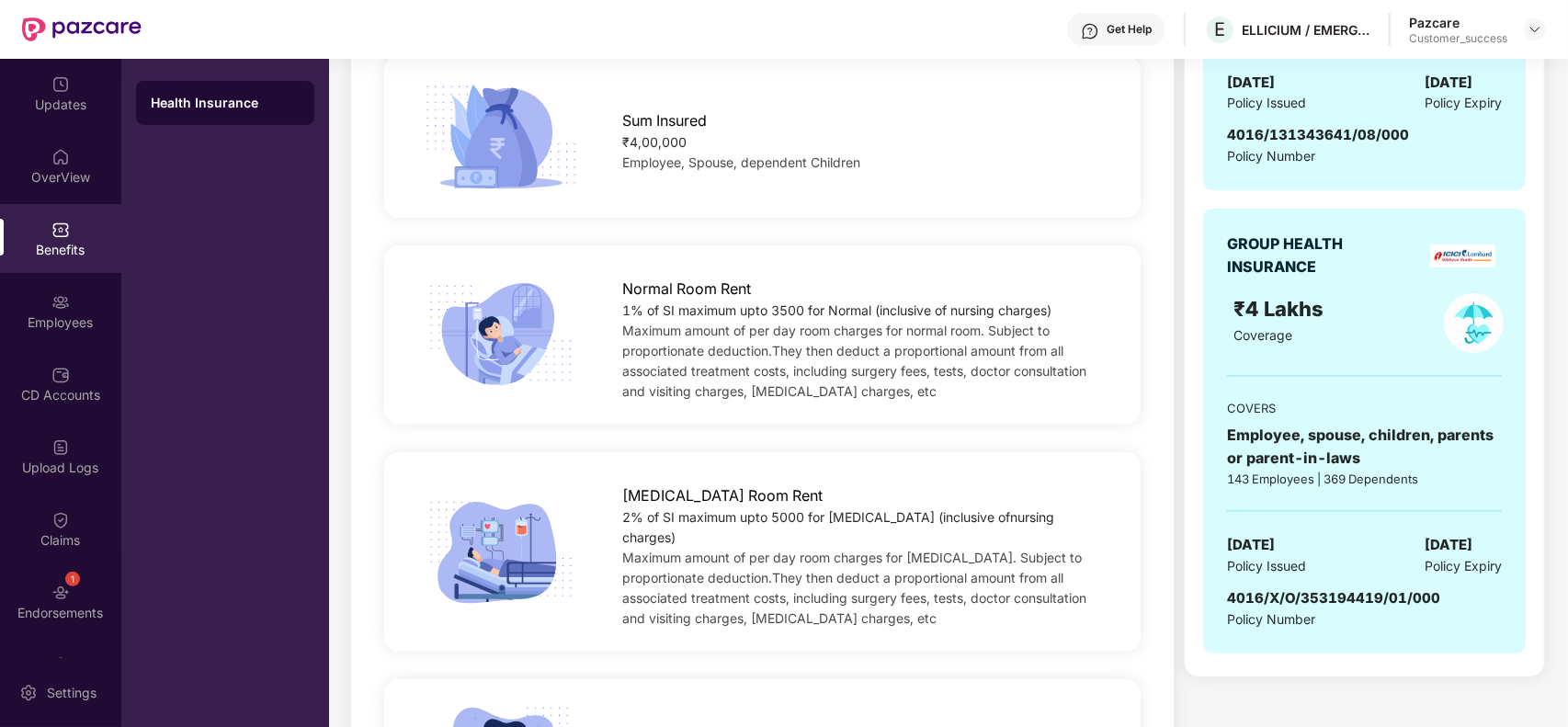
scroll to position [505, 0]
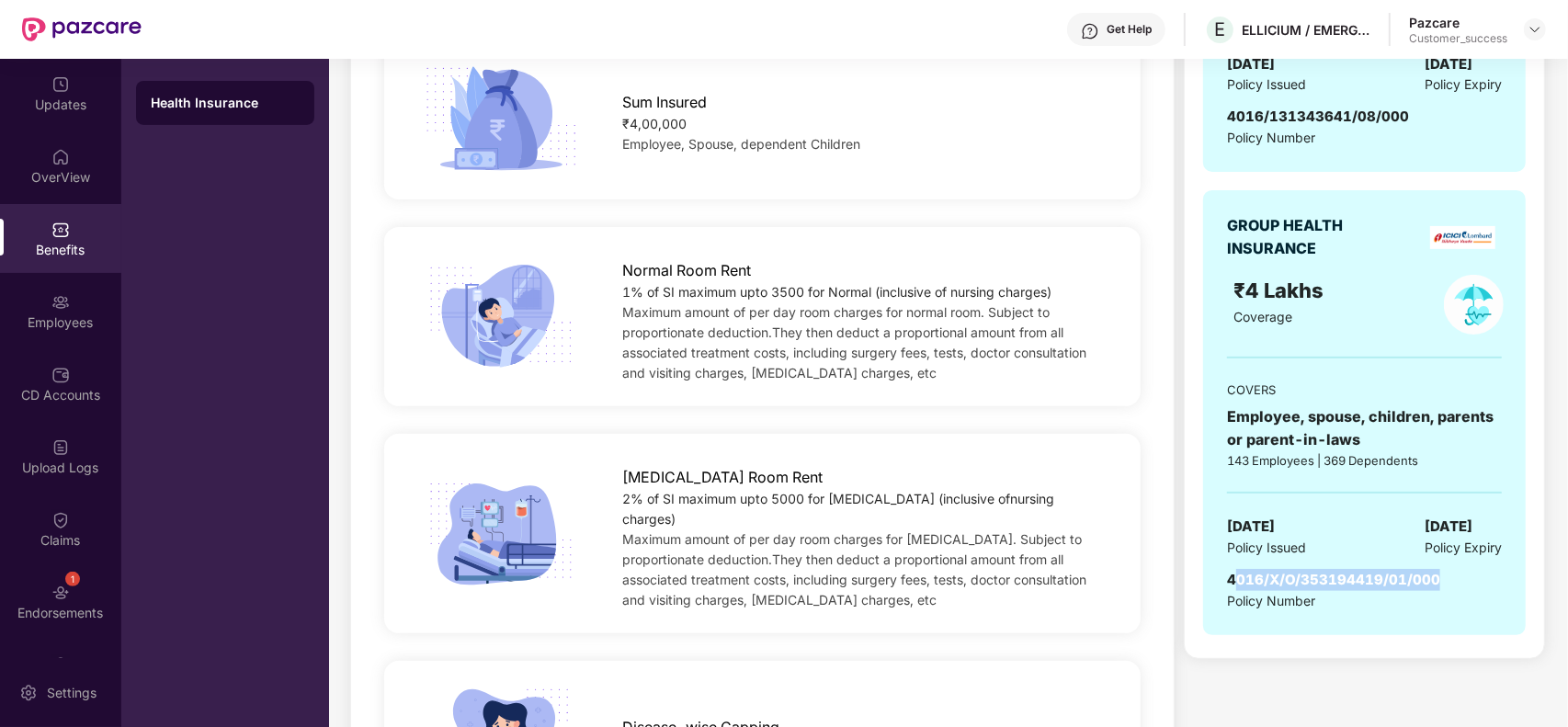
drag, startPoint x: 1446, startPoint y: 584, endPoint x: 1233, endPoint y: 575, distance: 213.2
click at [1233, 575] on div "4016/X/O/353194419/01/000 Policy Number" at bounding box center [1364, 590] width 275 height 42
copy span "4016/X/O/353194419/01/000"
click at [1379, 282] on div "₹4 Lakhs" at bounding box center [1321, 291] width 175 height 32
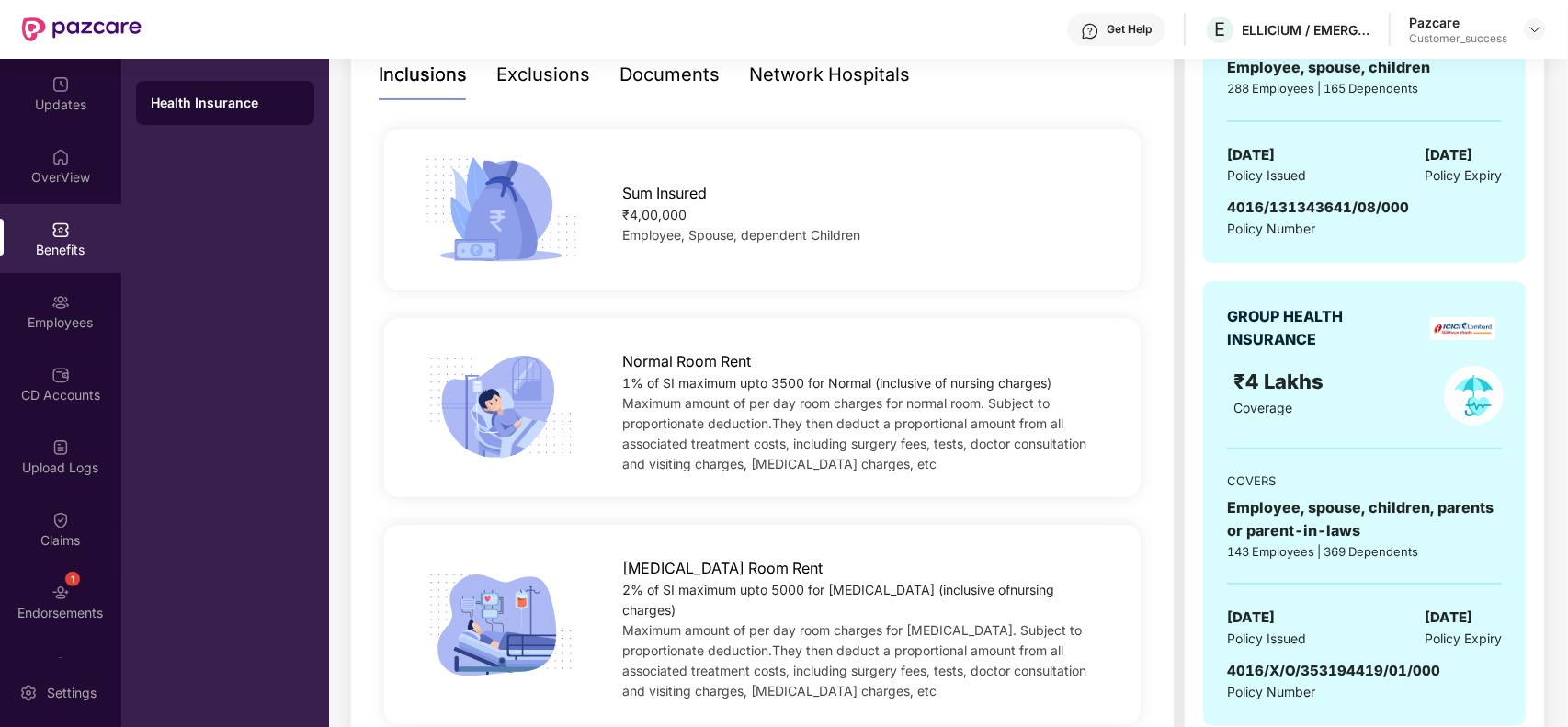
scroll to position [368, 0]
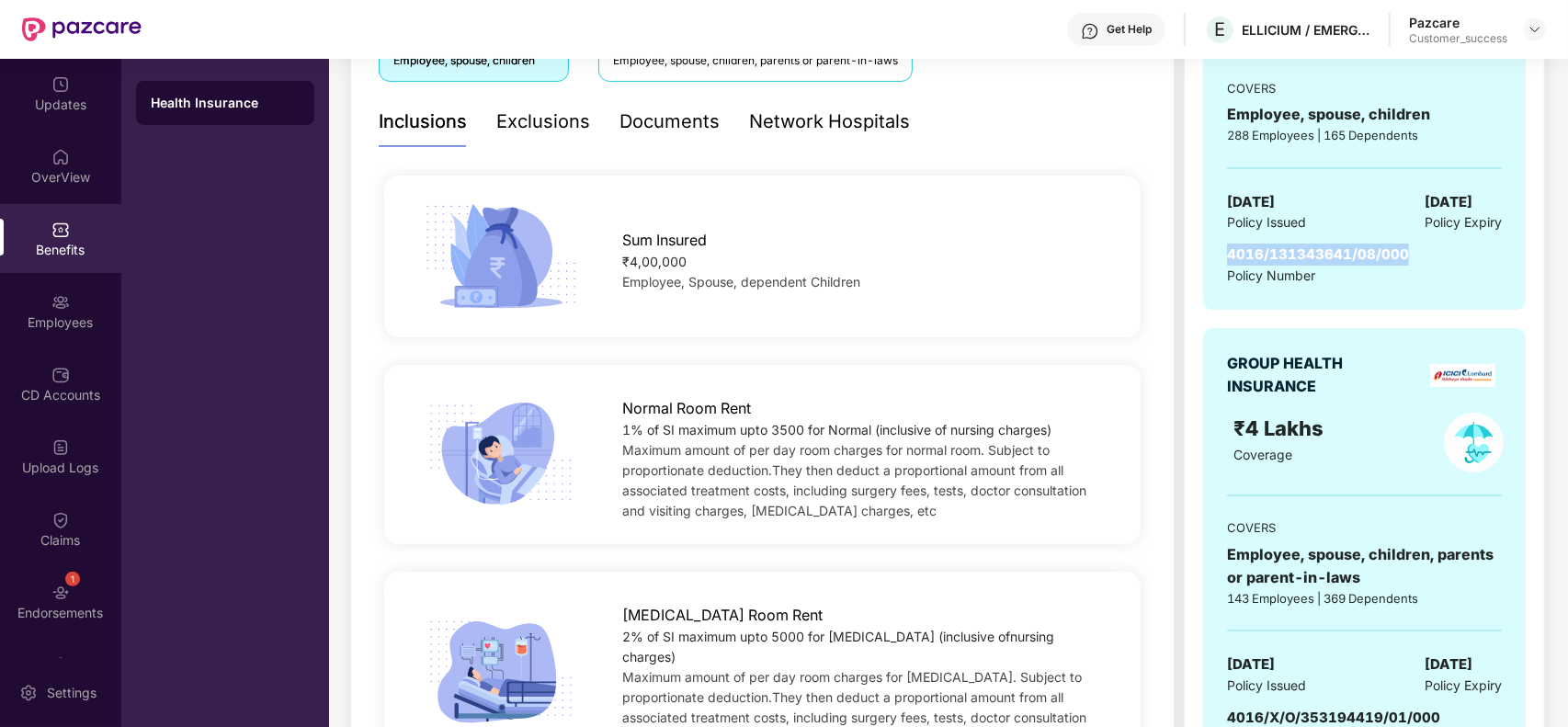
drag, startPoint x: 1416, startPoint y: 257, endPoint x: 1232, endPoint y: 259, distance: 184.0
click at [1232, 259] on div "4016/131343641/08/000 Policy Number" at bounding box center [1364, 265] width 275 height 42
copy span "4016/131343641/08/000"
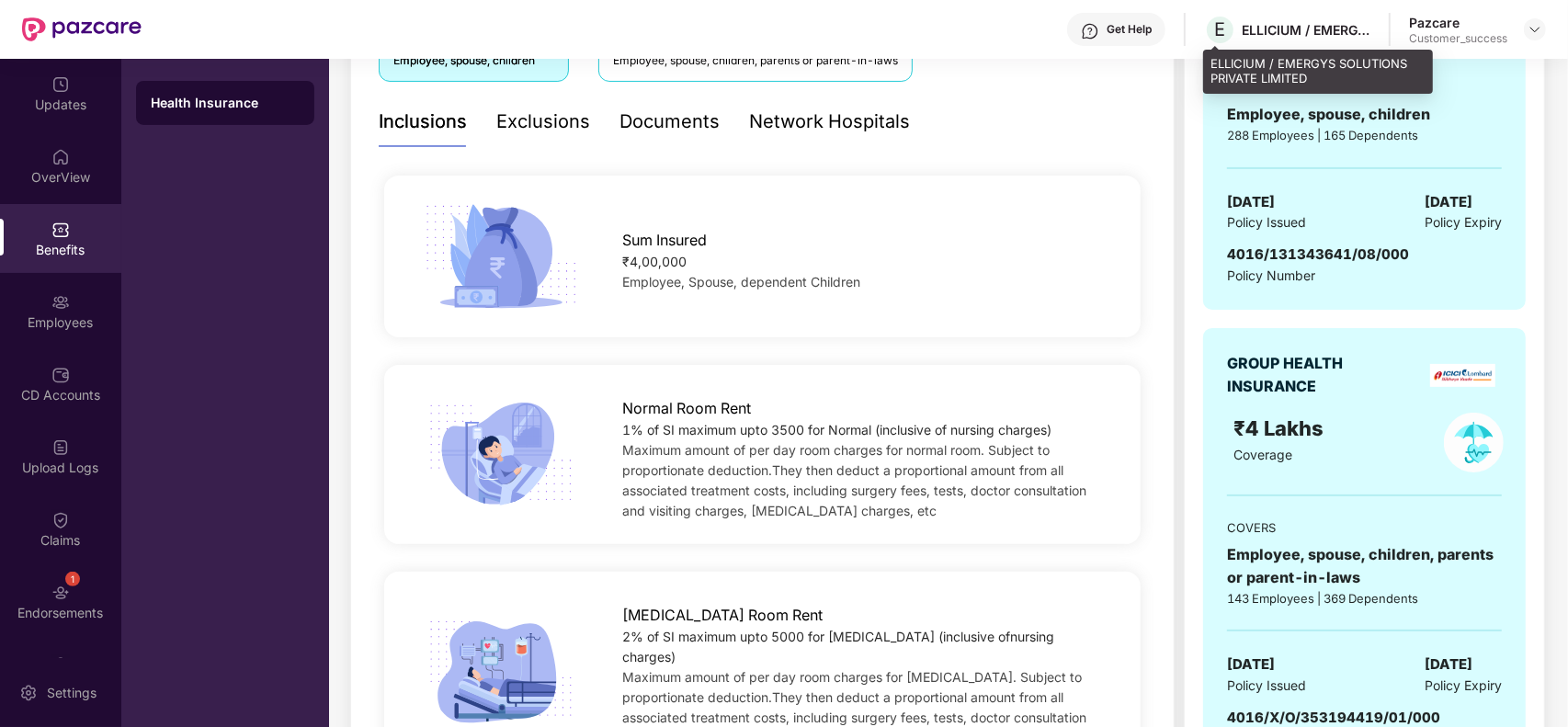
drag, startPoint x: 1310, startPoint y: 39, endPoint x: 1320, endPoint y: 71, distance: 33.5
click at [1320, 71] on div "ELLICIUM / EMERGYS SOLUTIONS PRIVATE LIMITED" at bounding box center [1317, 71] width 230 height 43
drag, startPoint x: 1334, startPoint y: 80, endPoint x: 1209, endPoint y: 61, distance: 126.4
click at [1209, 61] on div "ELLICIUM / EMERGYS SOLUTIONS PRIVATE LIMITED" at bounding box center [1317, 71] width 230 height 43
copy div "ELLICIUM / EMERGYS SOLUTIONS PRIVATE LIMITED"
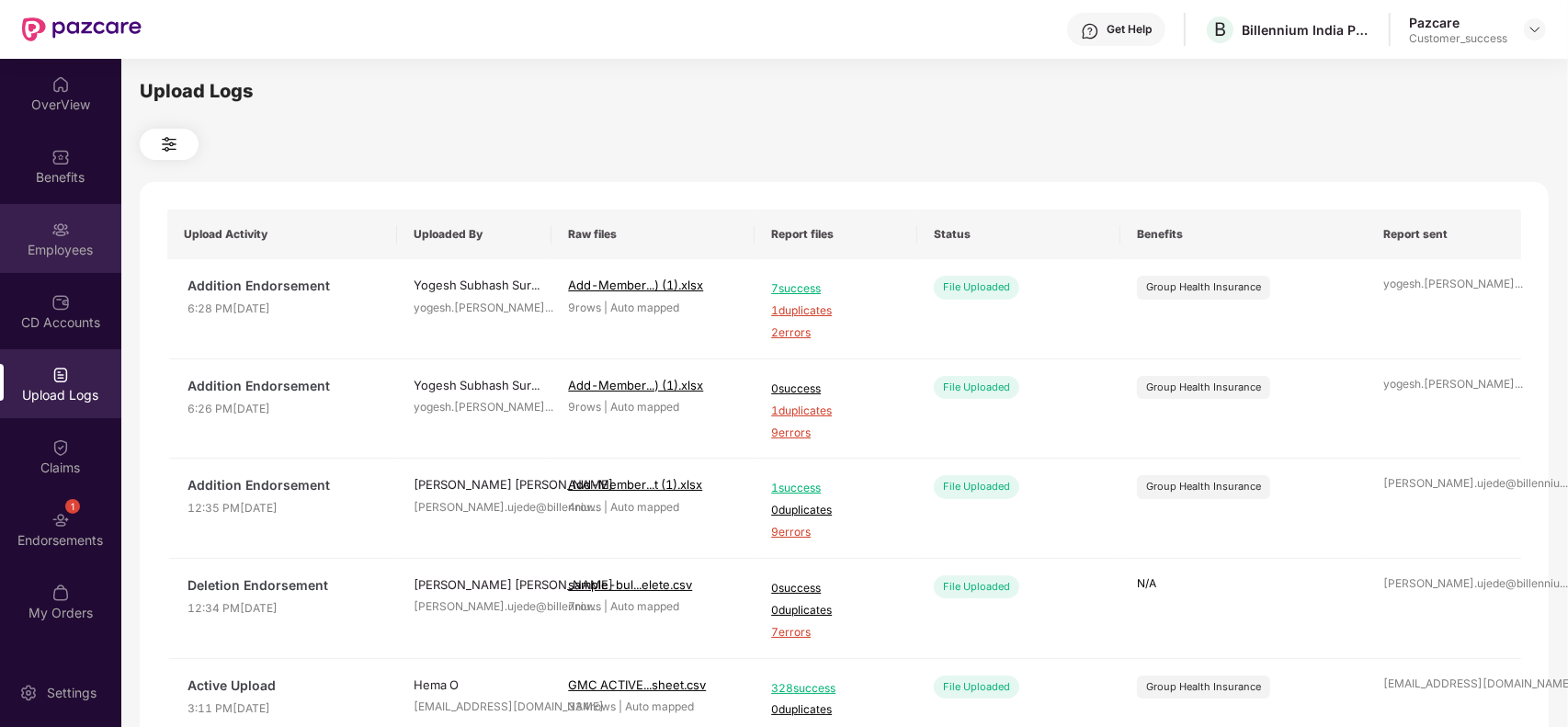
click at [76, 248] on div "Employees" at bounding box center [60, 250] width 121 height 18
